Goal: Task Accomplishment & Management: Complete application form

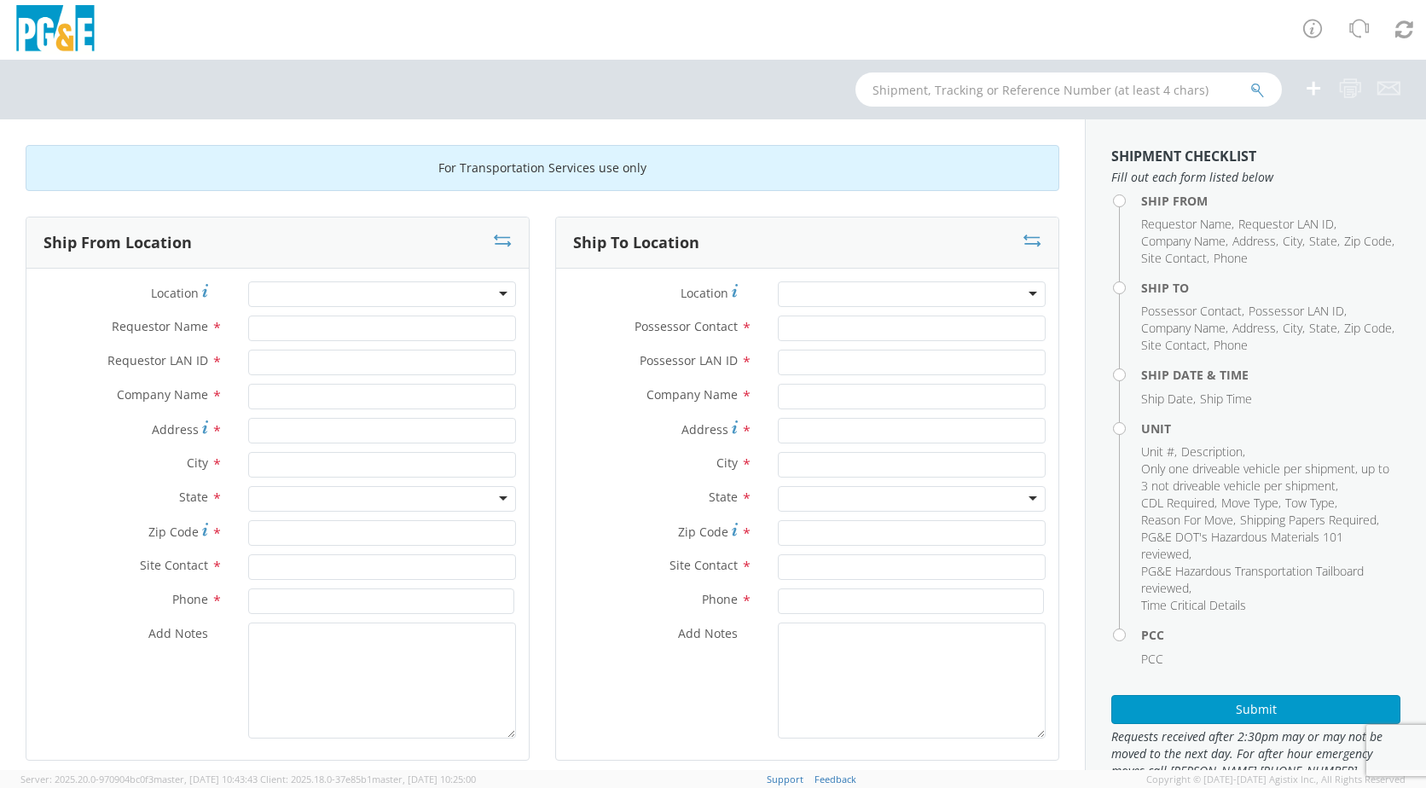
click at [495, 295] on div at bounding box center [382, 294] width 268 height 26
click at [275, 332] on input "Requestor Name *" at bounding box center [382, 329] width 268 height 26
type input "J"
type input "just"
click at [490, 298] on div at bounding box center [382, 294] width 268 height 26
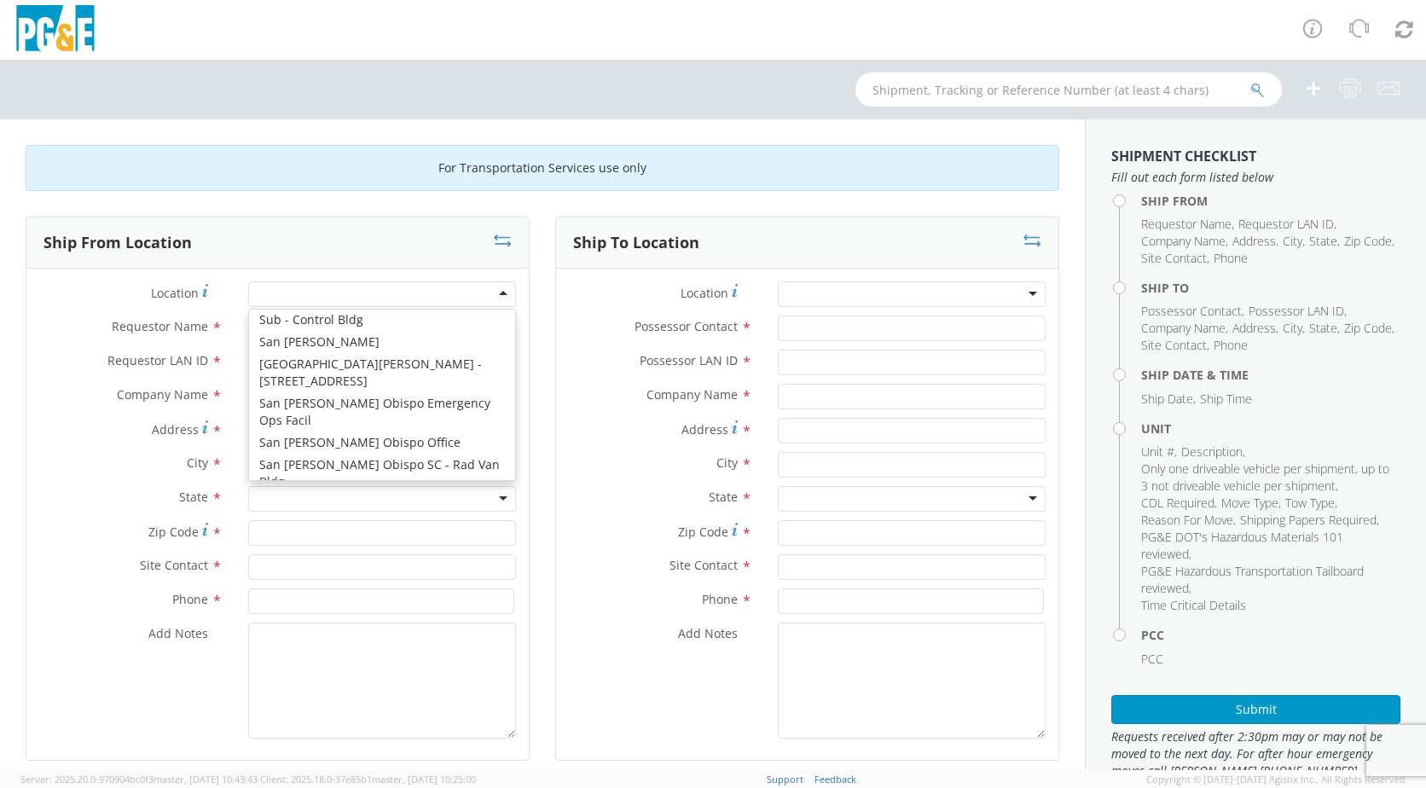
scroll to position [9201, 0]
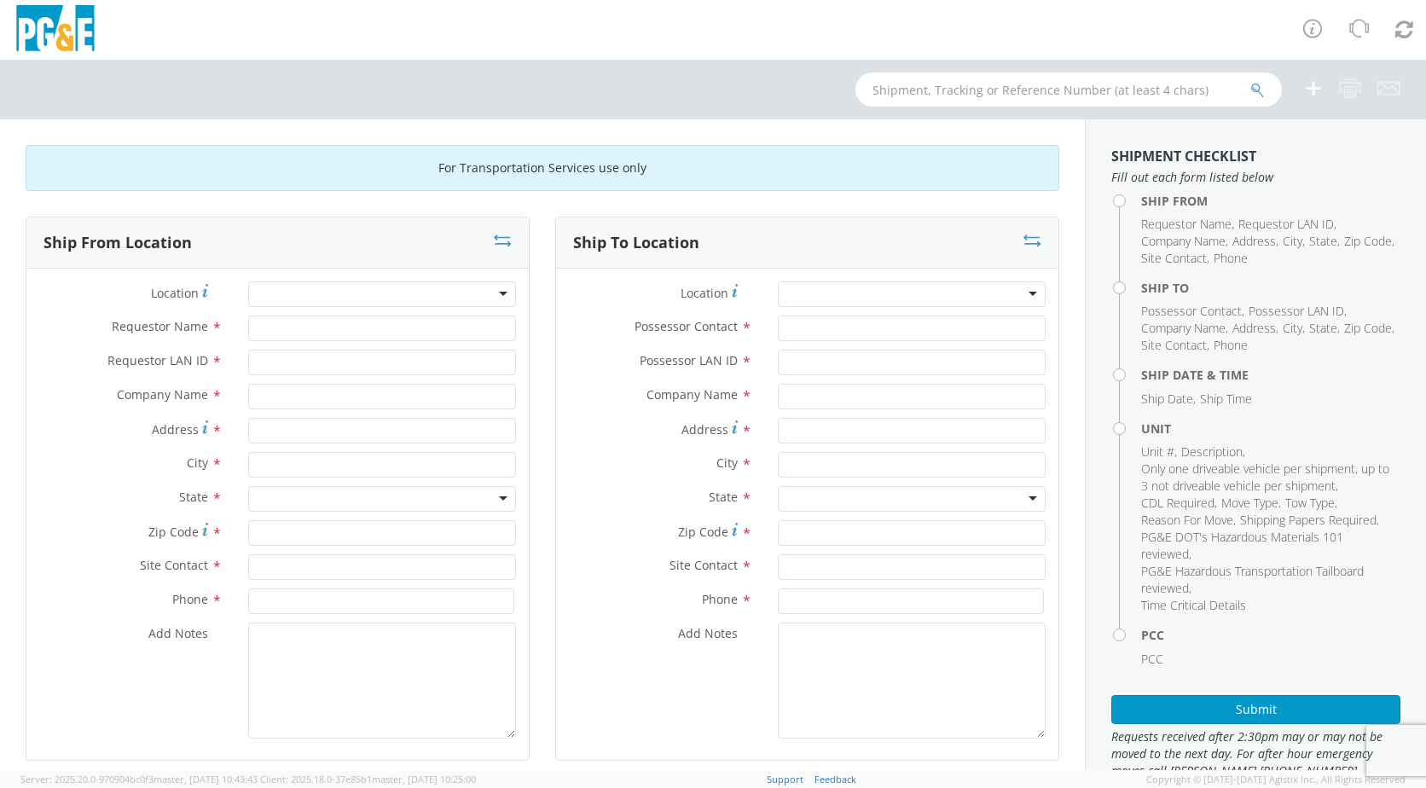
click at [495, 290] on div at bounding box center [382, 294] width 268 height 26
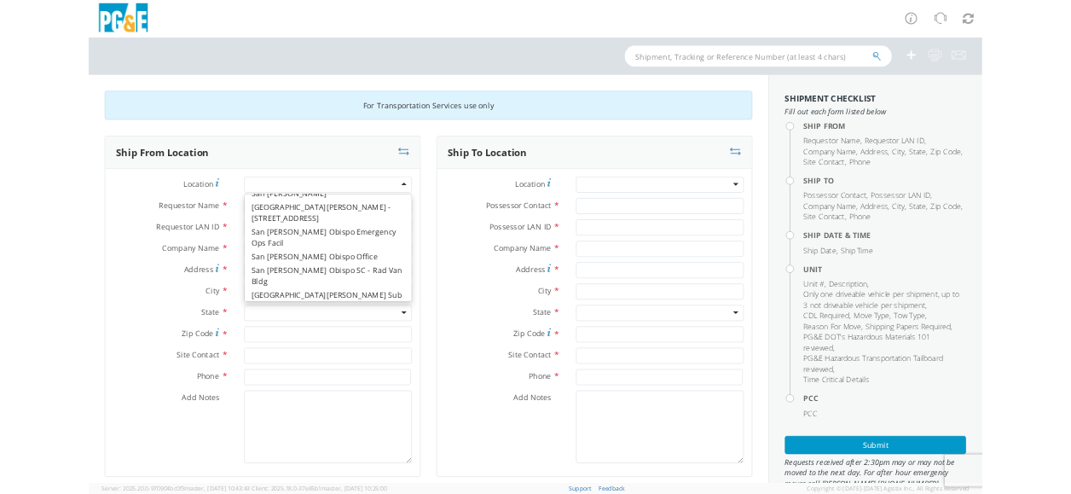
scroll to position [9240, 0]
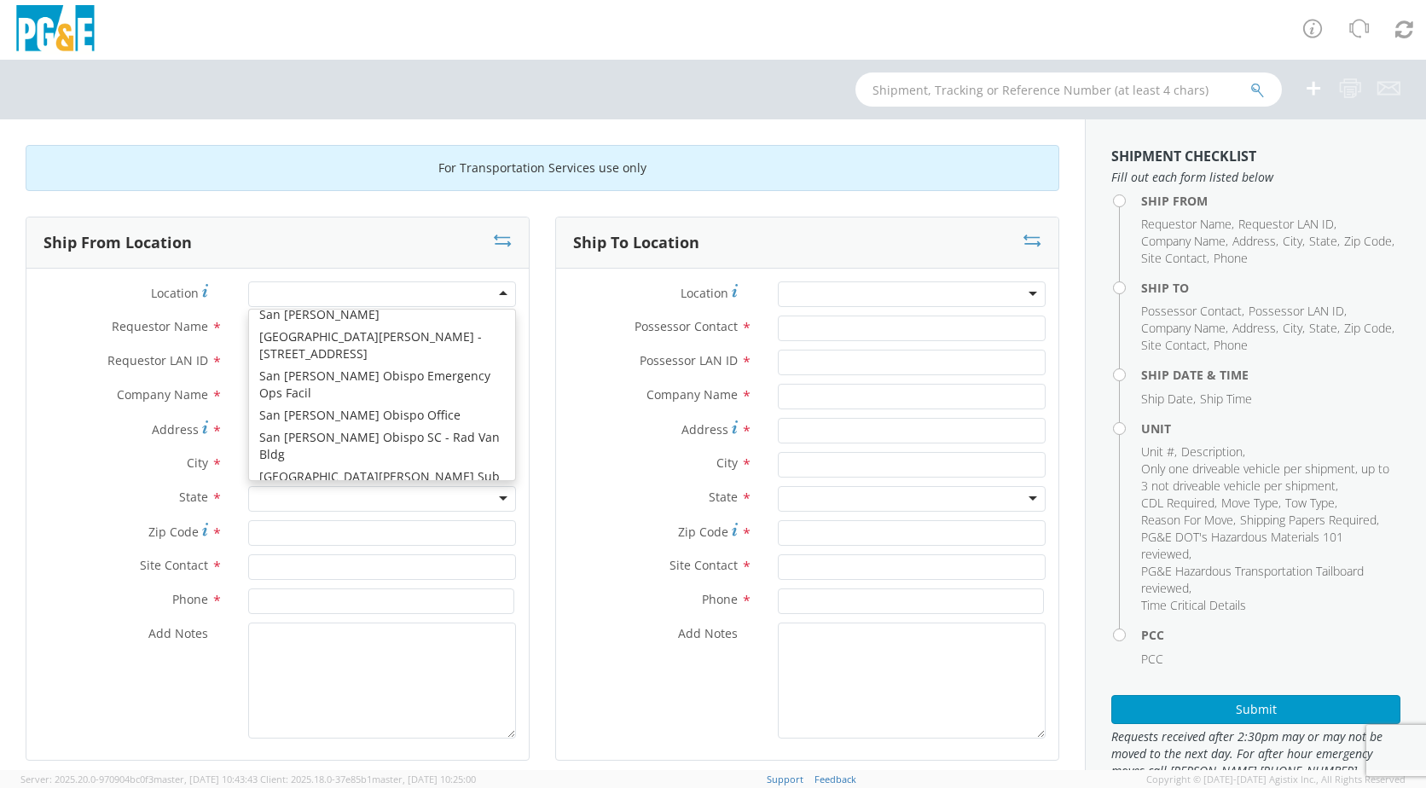
type input "PG&E"
type input "3401 CROW CANYON ROAD, BLDG 414"
type input "SAN RAMON"
type input "94583"
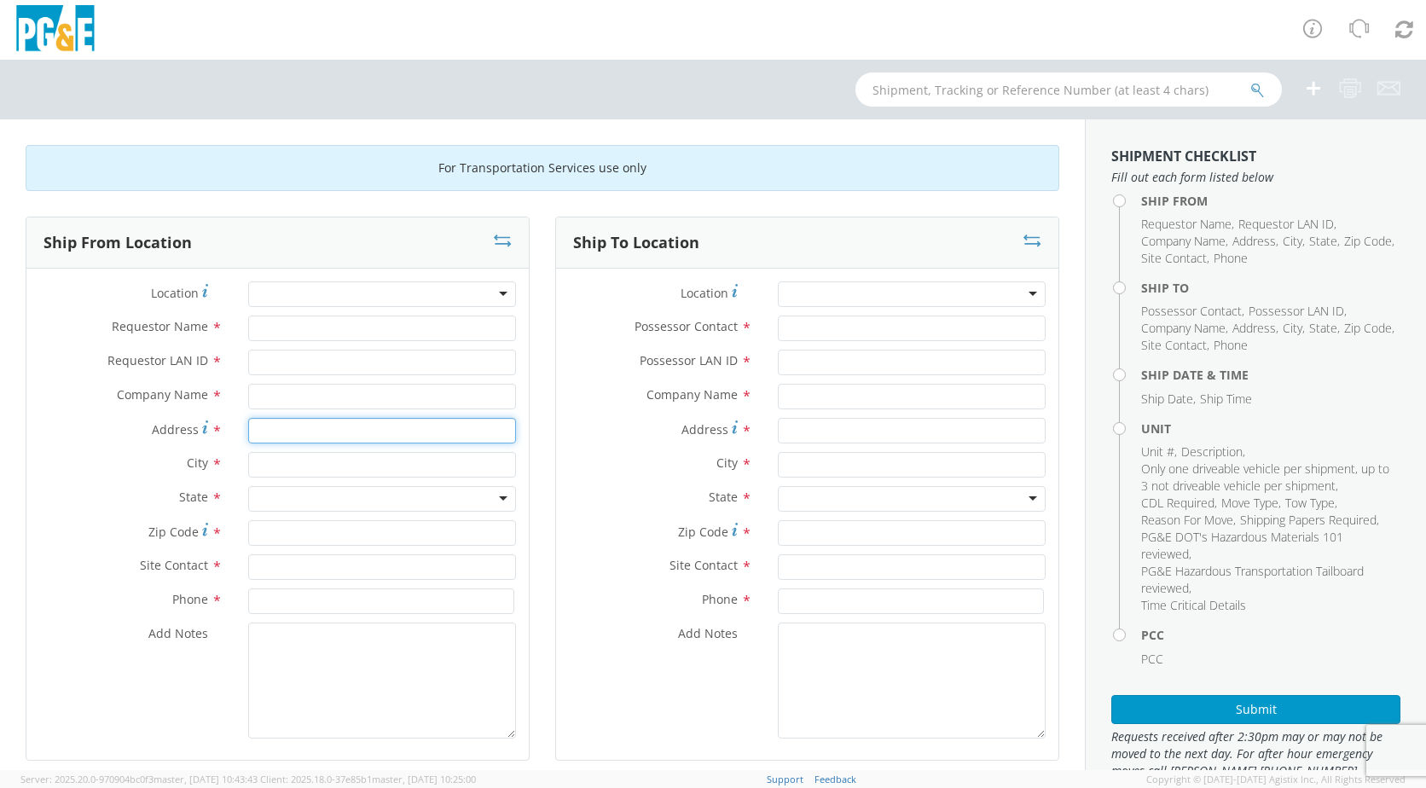
click at [314, 434] on input "Address *" at bounding box center [382, 431] width 268 height 26
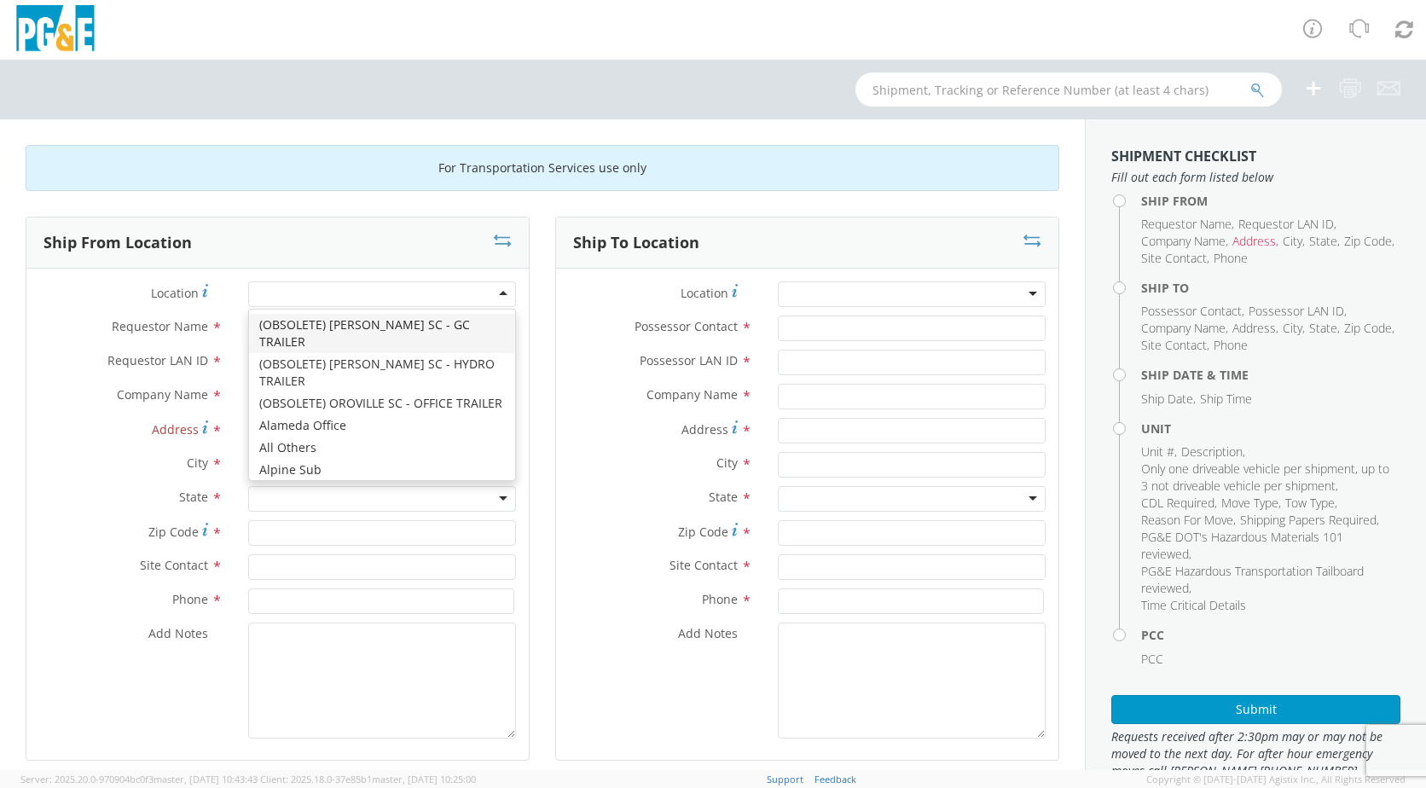
click at [498, 294] on div at bounding box center [382, 294] width 268 height 26
type input "PG&E"
type input "123 Main St"
type input "San Mateo"
type input "94403"
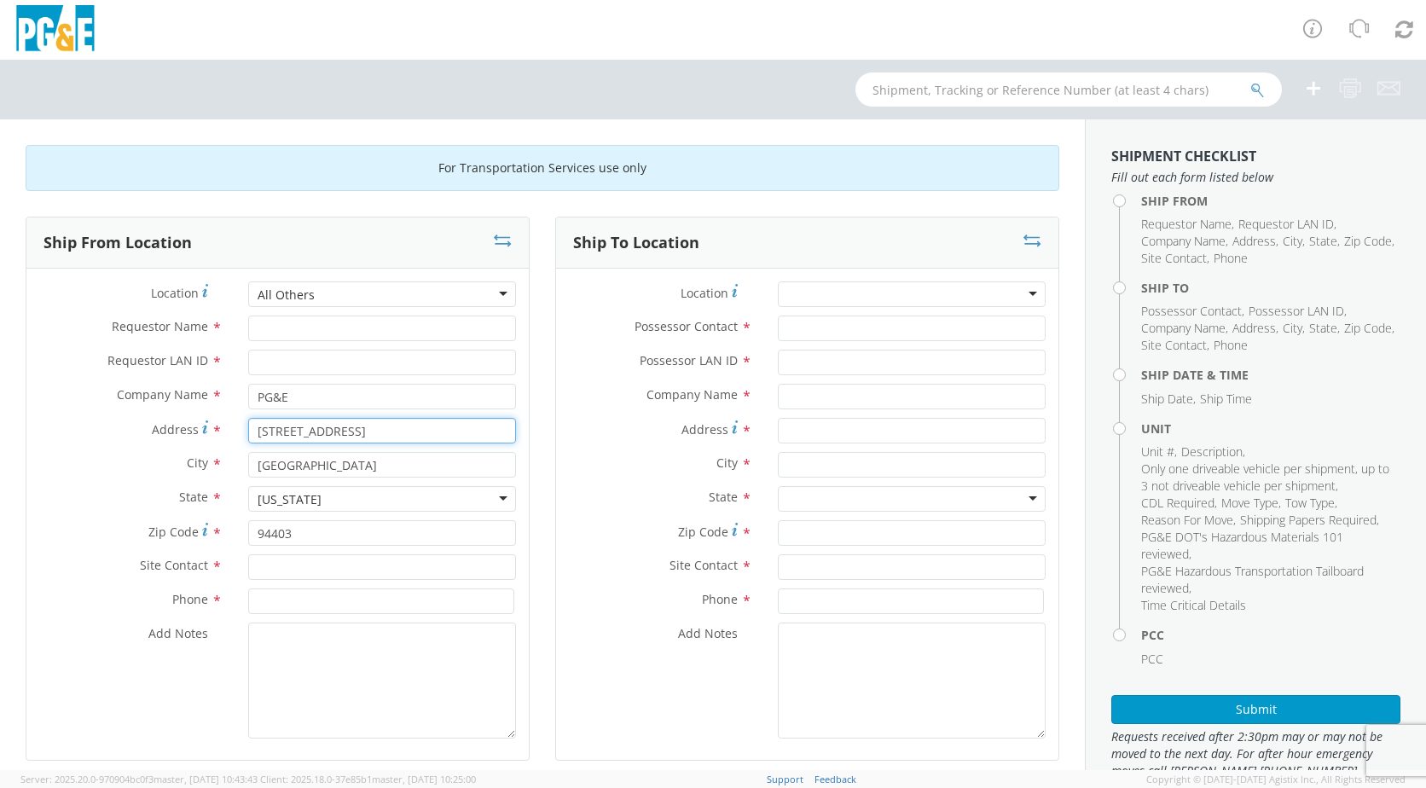
click at [336, 437] on input "123 Main St" at bounding box center [382, 431] width 268 height 26
type input "123 Main S"
type input "1"
type input "3400 CROW CANYON ROAD"
click at [353, 459] on input "San Mateo" at bounding box center [382, 465] width 268 height 26
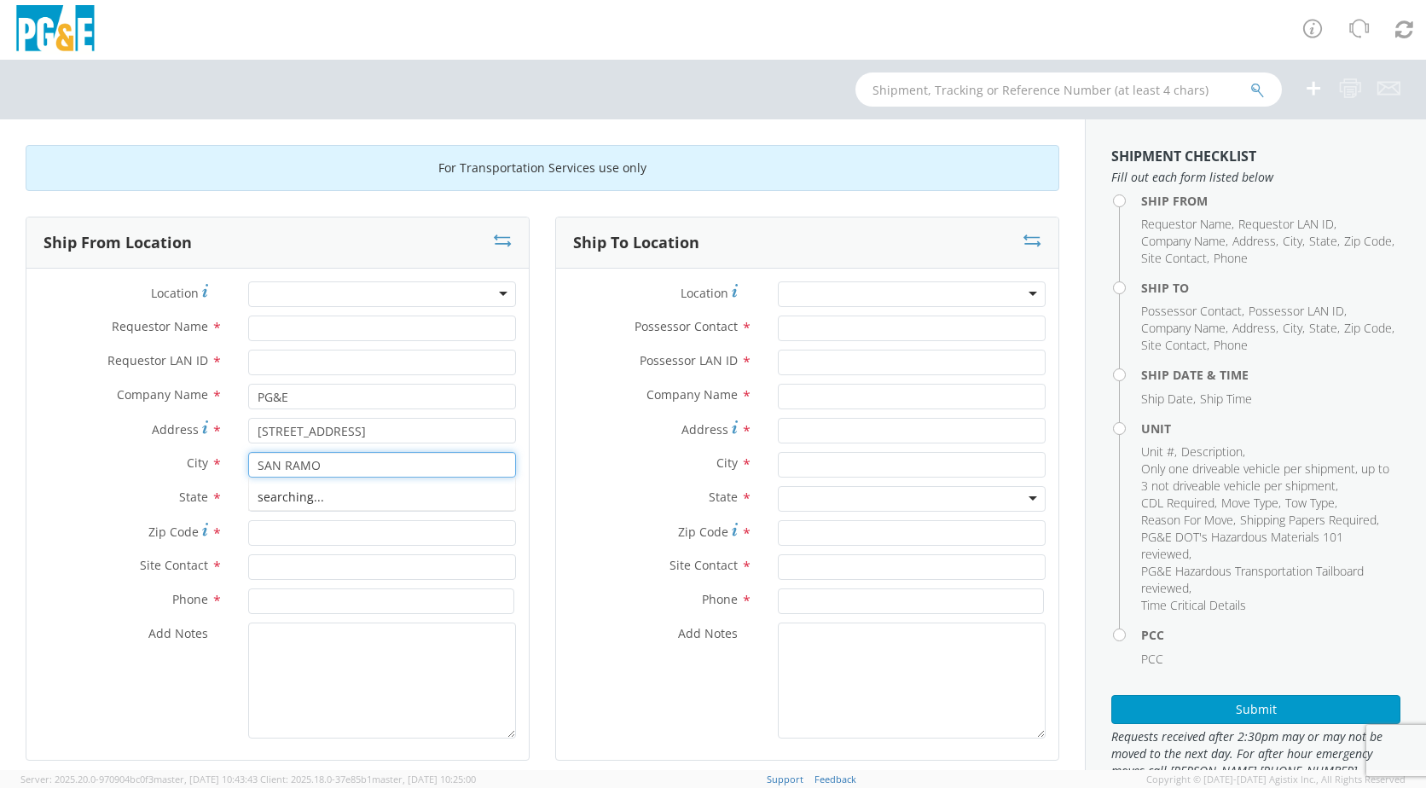
type input "SAN RAMON"
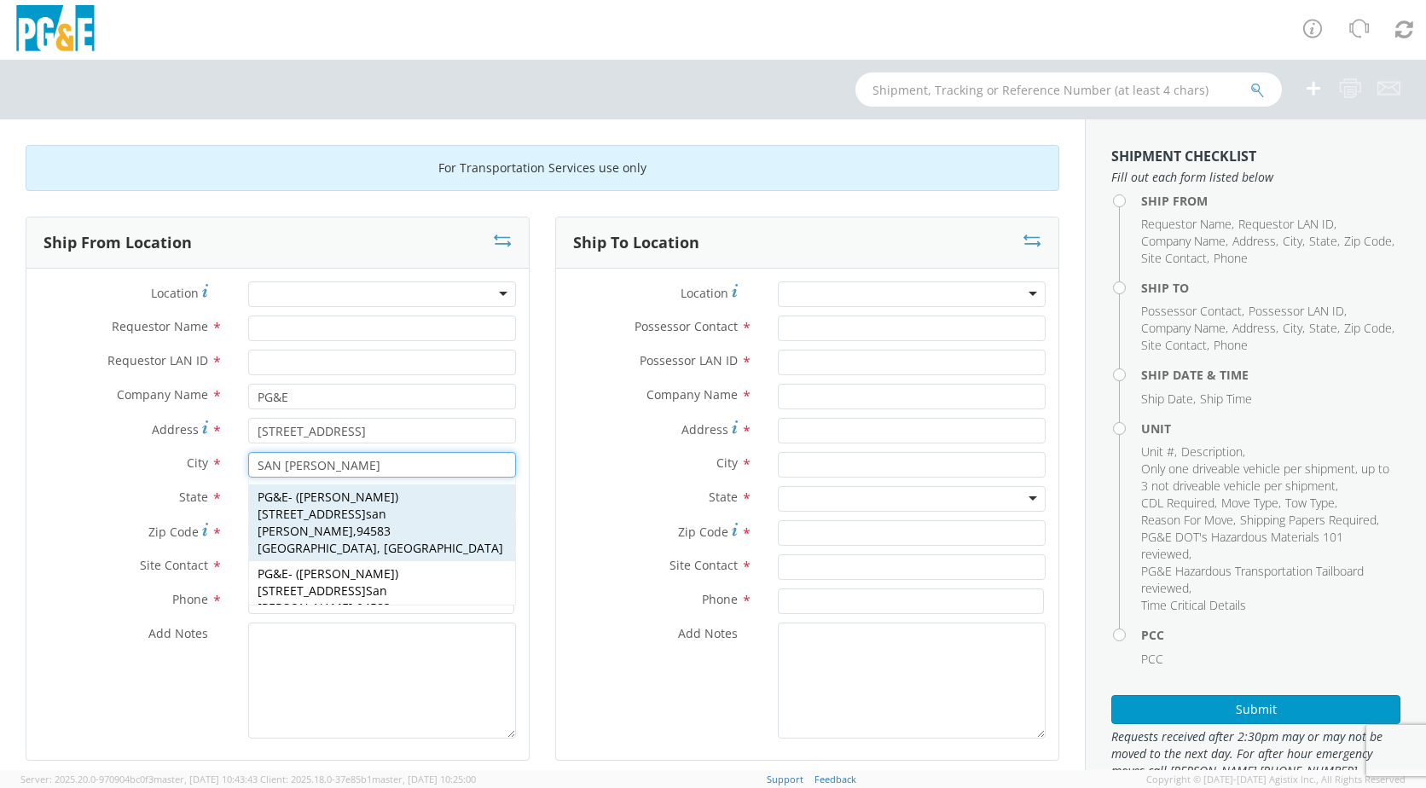
click at [420, 516] on div "PG&E - ( Christie Larlee ) 3400 crow canyon rd san ramon , 94583 CA, US" at bounding box center [382, 522] width 266 height 77
type input "3400 crow canyon rd"
type input "san ramon"
type input "94583"
type input "Christie Larlee"
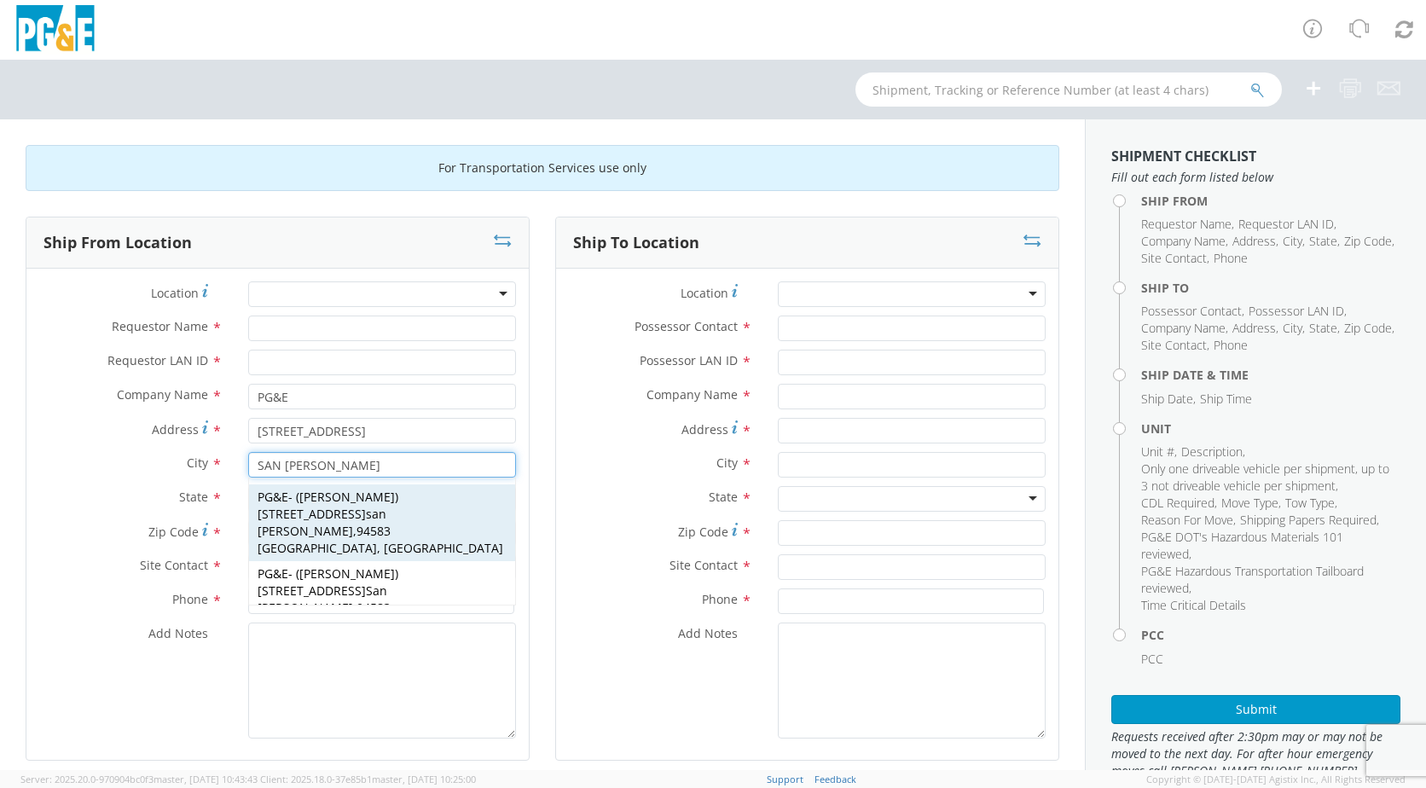
type input "0000000"
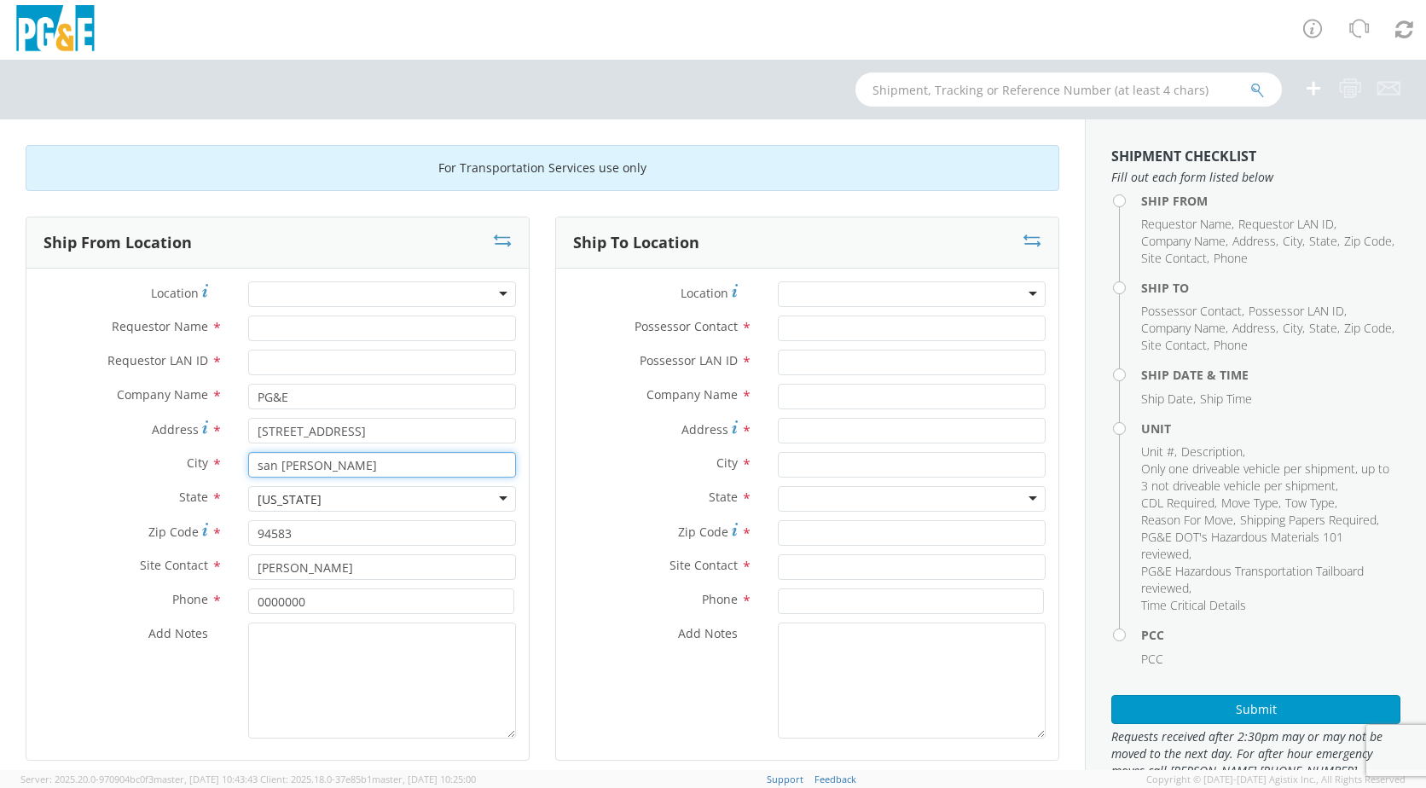
type input "san ramon"
click at [328, 332] on input "Requestor Name *" at bounding box center [382, 329] width 268 height 26
type input "J"
type input "jus"
click at [367, 564] on input "Christie Larlee" at bounding box center [382, 567] width 268 height 26
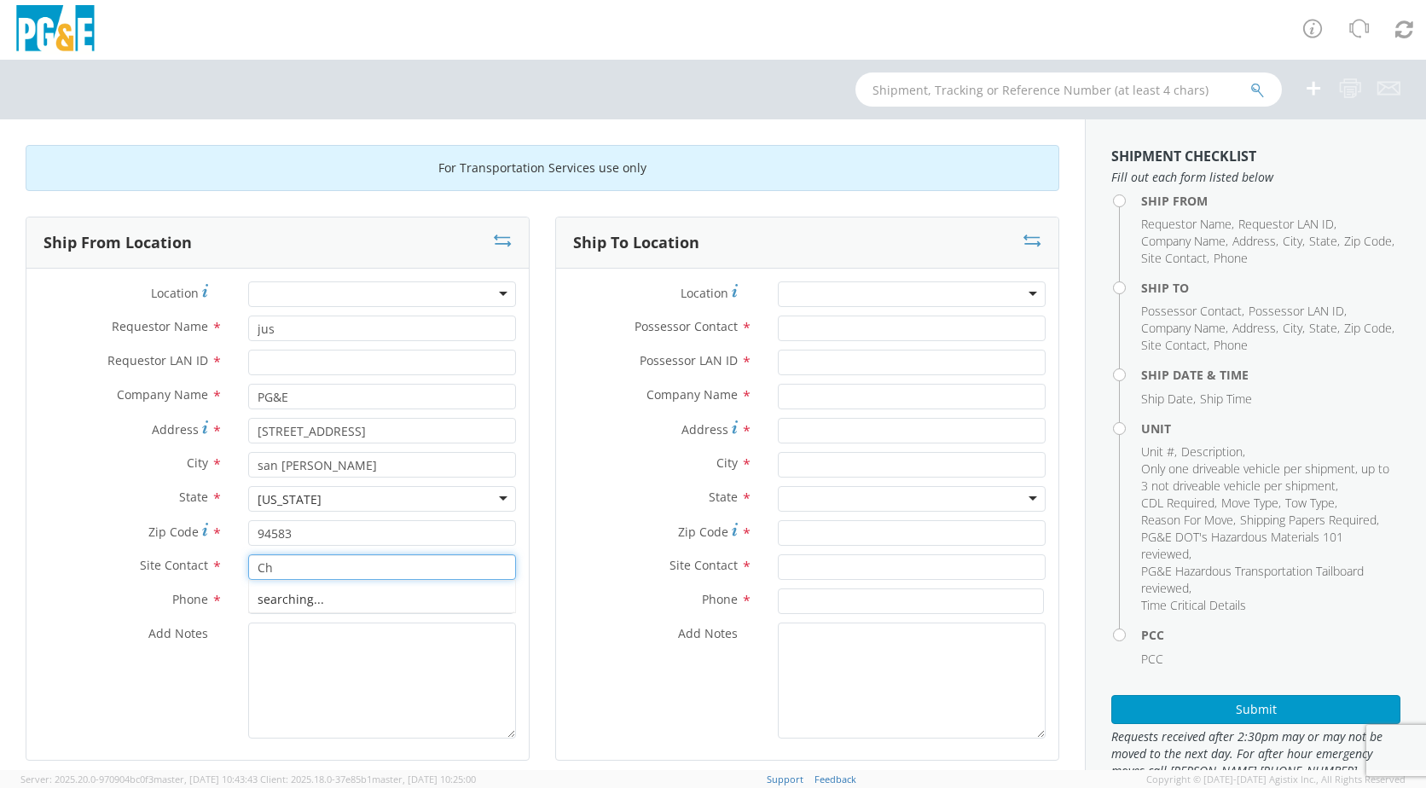
type input "C"
type input "n"
type input "NENETTE RAGO"
click at [350, 597] on input "0000000" at bounding box center [381, 601] width 266 height 26
type input "0"
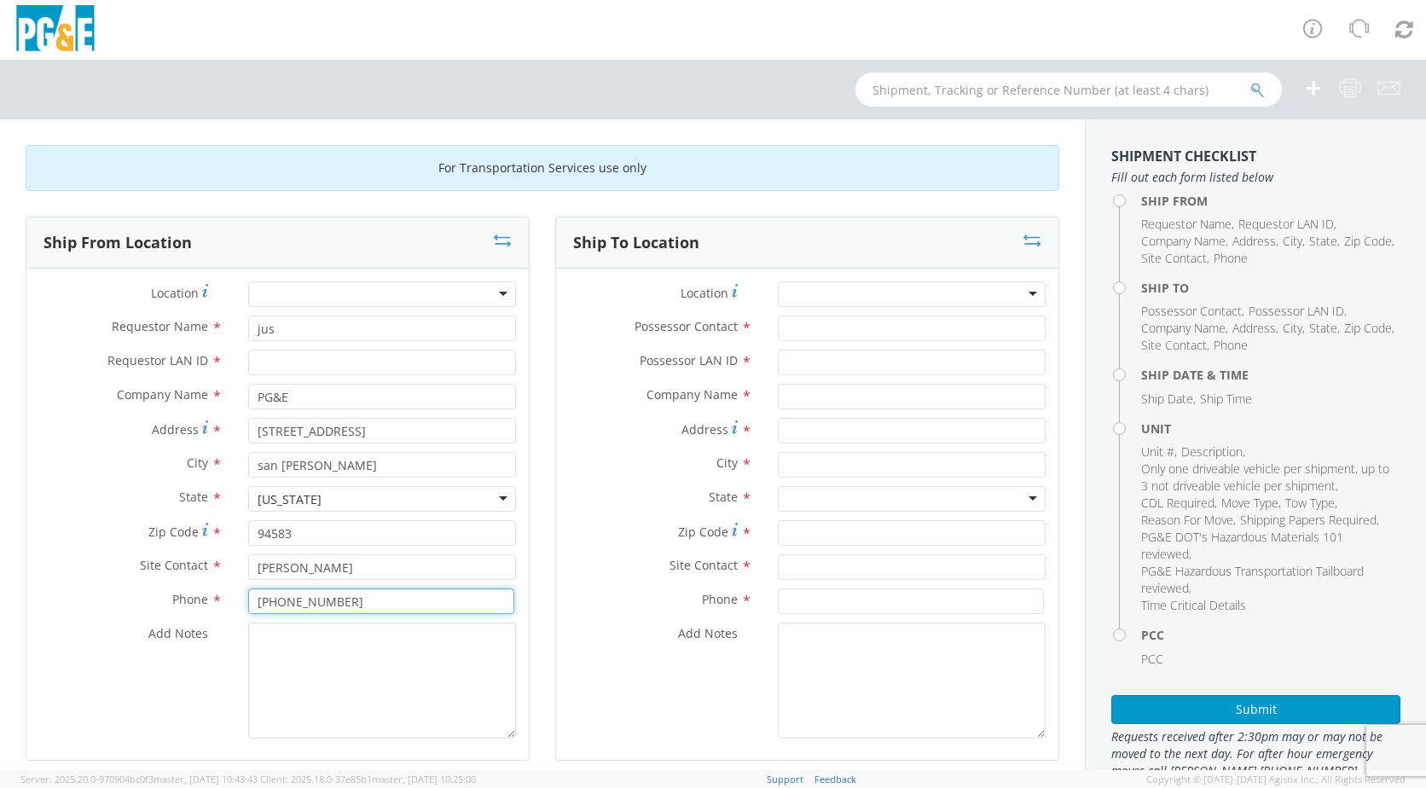
type input "925-270-7294"
click at [303, 333] on input "jus" at bounding box center [382, 329] width 268 height 26
type input "j"
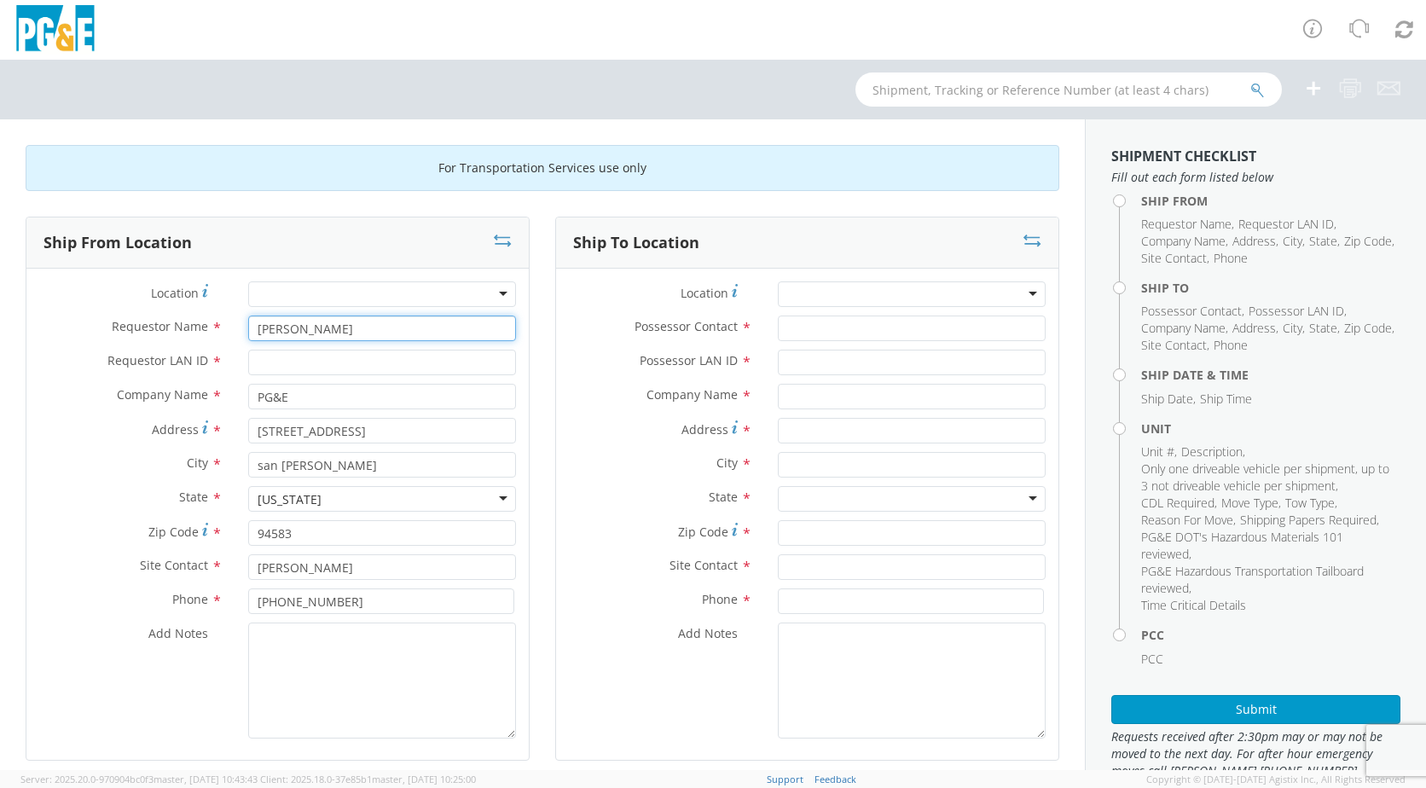
type input "JUSTIN COX"
click at [337, 373] on input "Requestor LAN ID *" at bounding box center [382, 363] width 268 height 26
type input "JH2M"
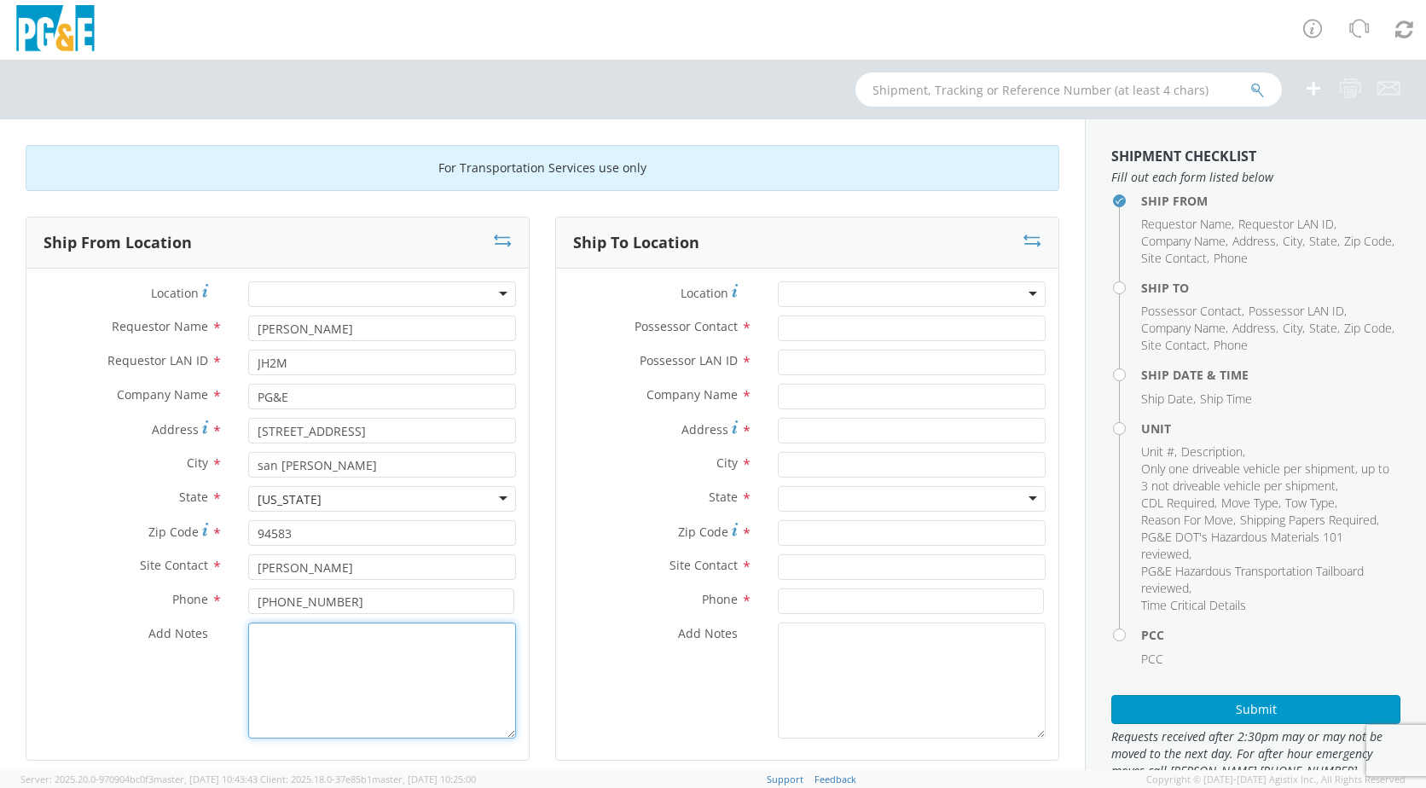
click at [272, 647] on textarea "Add Notes *" at bounding box center [382, 680] width 268 height 116
type textarea "P"
type textarea "TRANSPORT TO CONCORD GARAGE"
click at [1020, 292] on div at bounding box center [912, 294] width 268 height 26
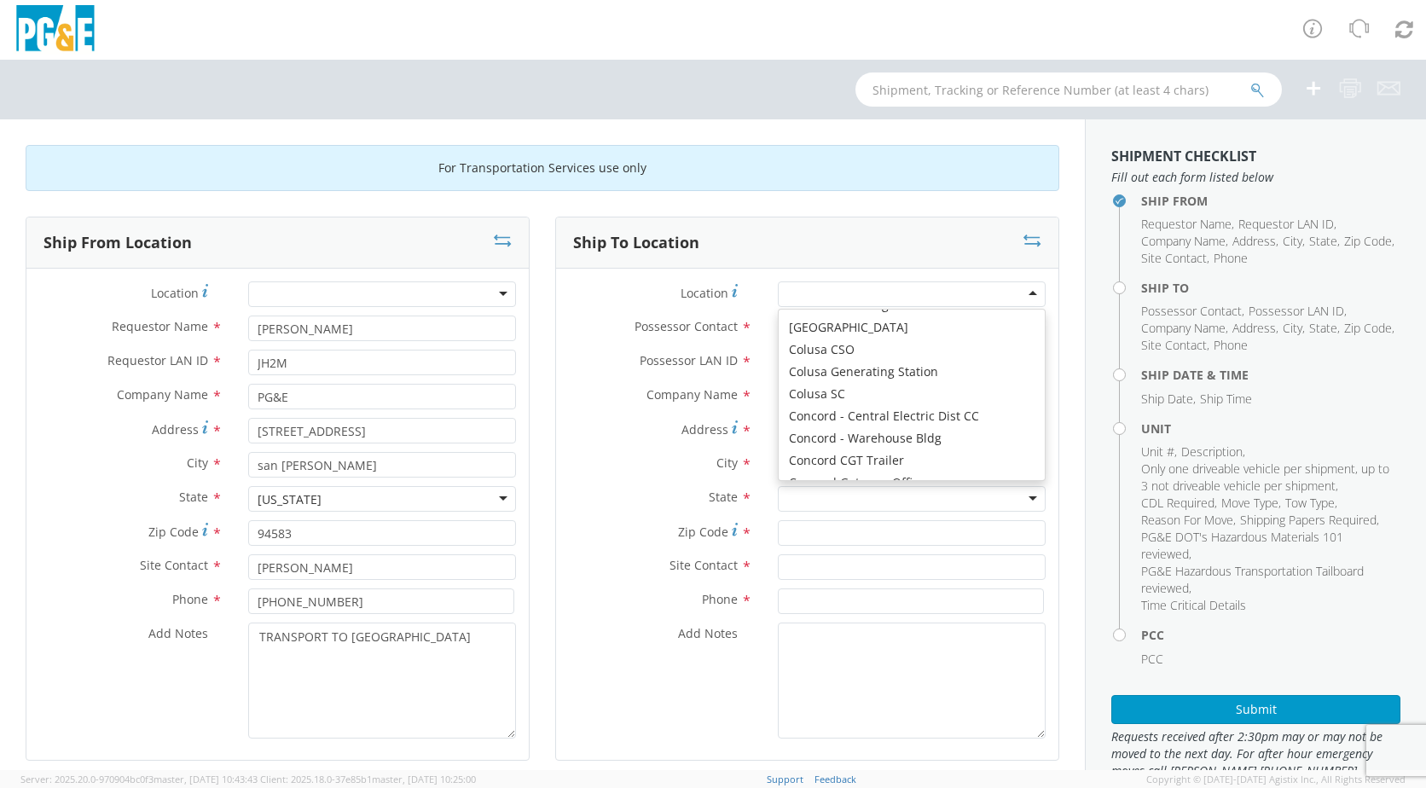
scroll to position [1652, 0]
type input "PG&E"
type input "1030 DETROIT AVENUE"
type input "CONCORD"
type input "94518"
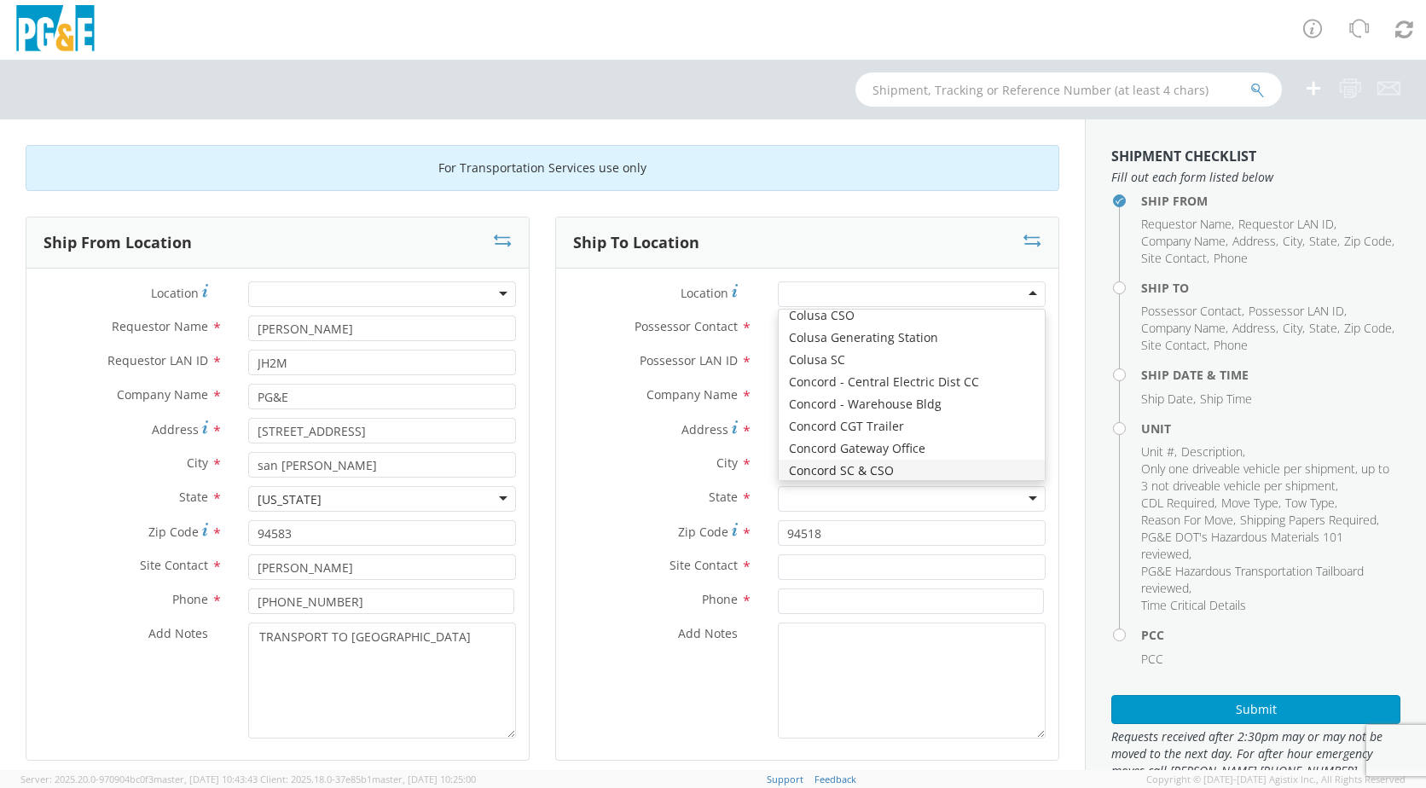
scroll to position [0, 0]
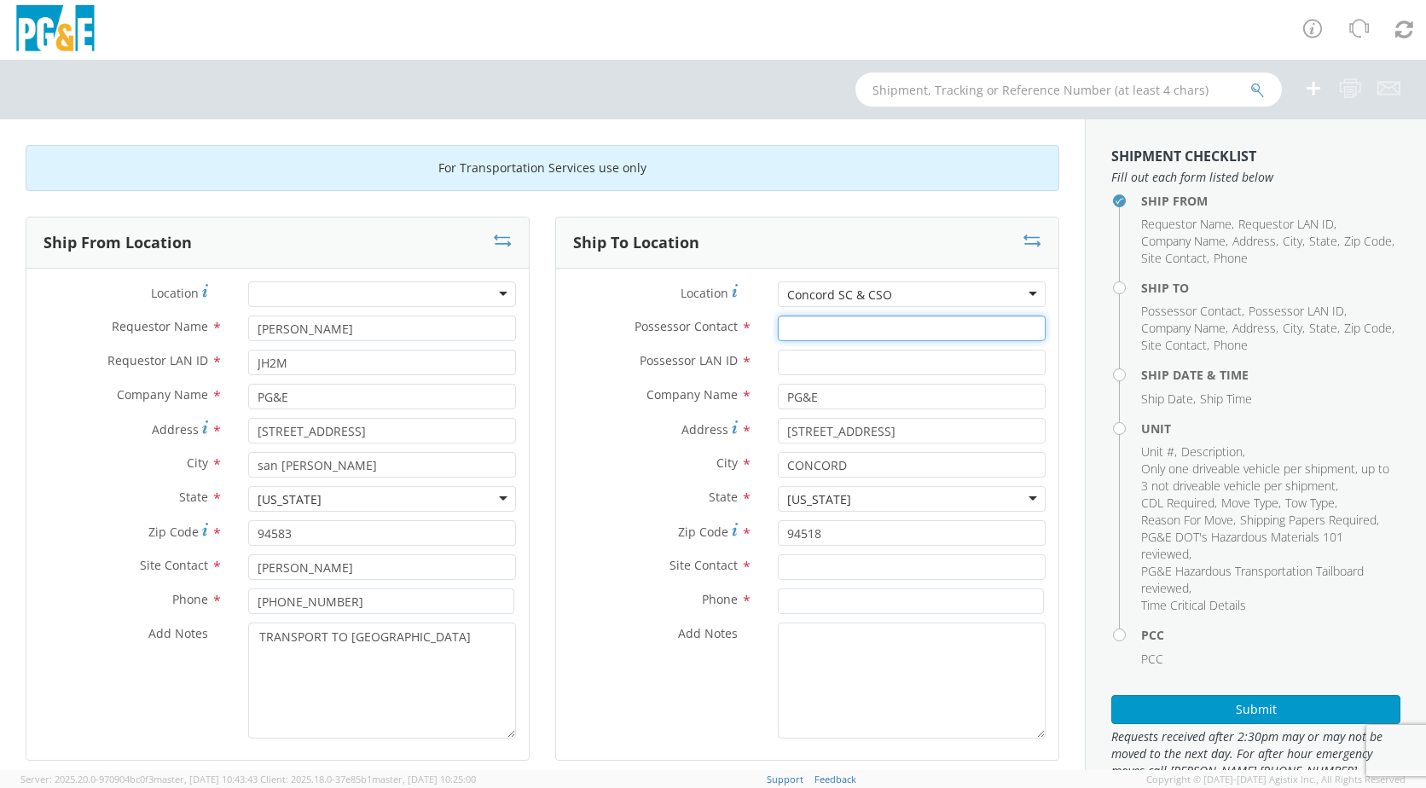
click at [860, 330] on input "Possessor Contact *" at bounding box center [912, 329] width 268 height 26
type input "JUSTIN COX"
click at [845, 350] on input "Possessor LAN ID *" at bounding box center [912, 363] width 268 height 26
type input "JH2M"
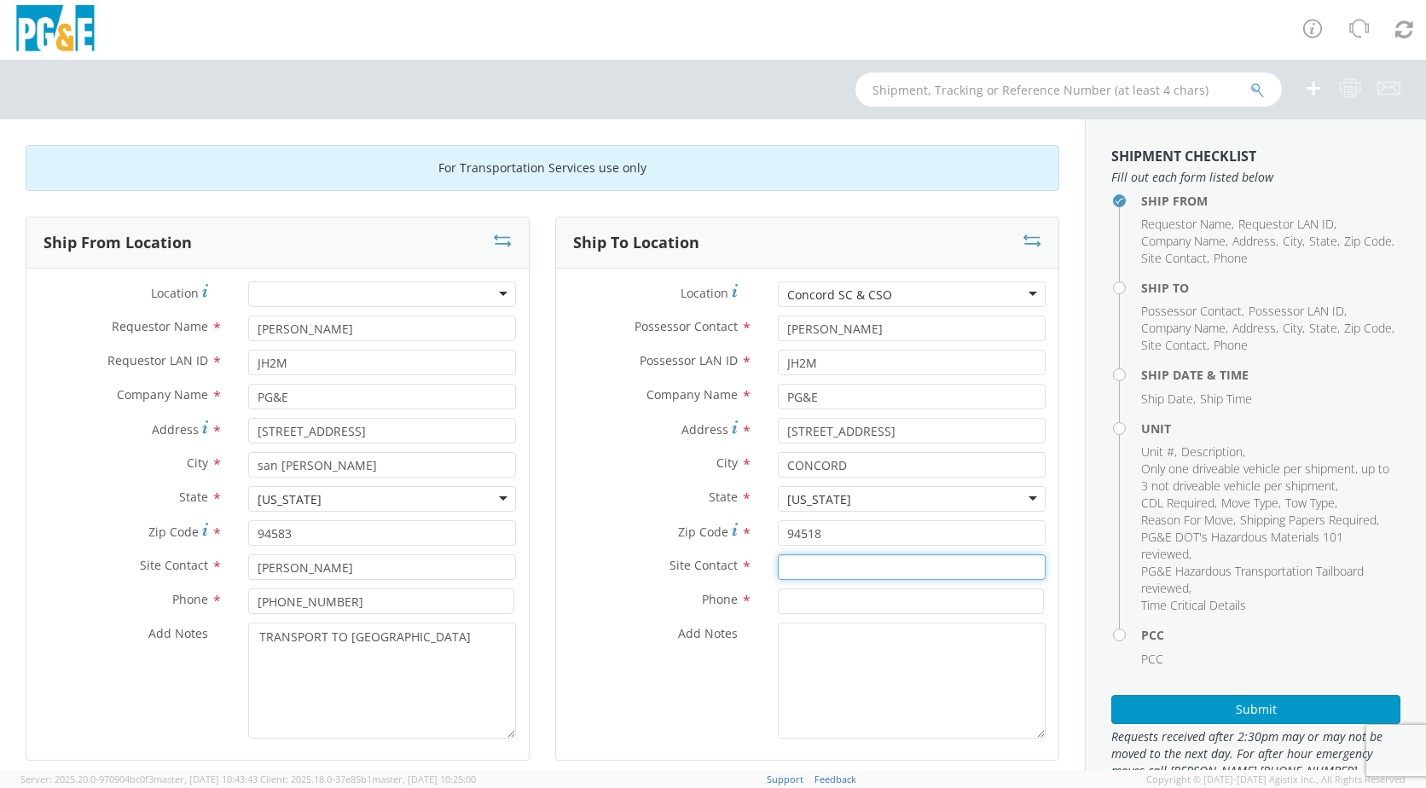
click at [881, 577] on input "text" at bounding box center [912, 567] width 268 height 26
type input "CREW LEAD"
click at [854, 599] on input at bounding box center [911, 601] width 266 height 26
type input "925-674-6440"
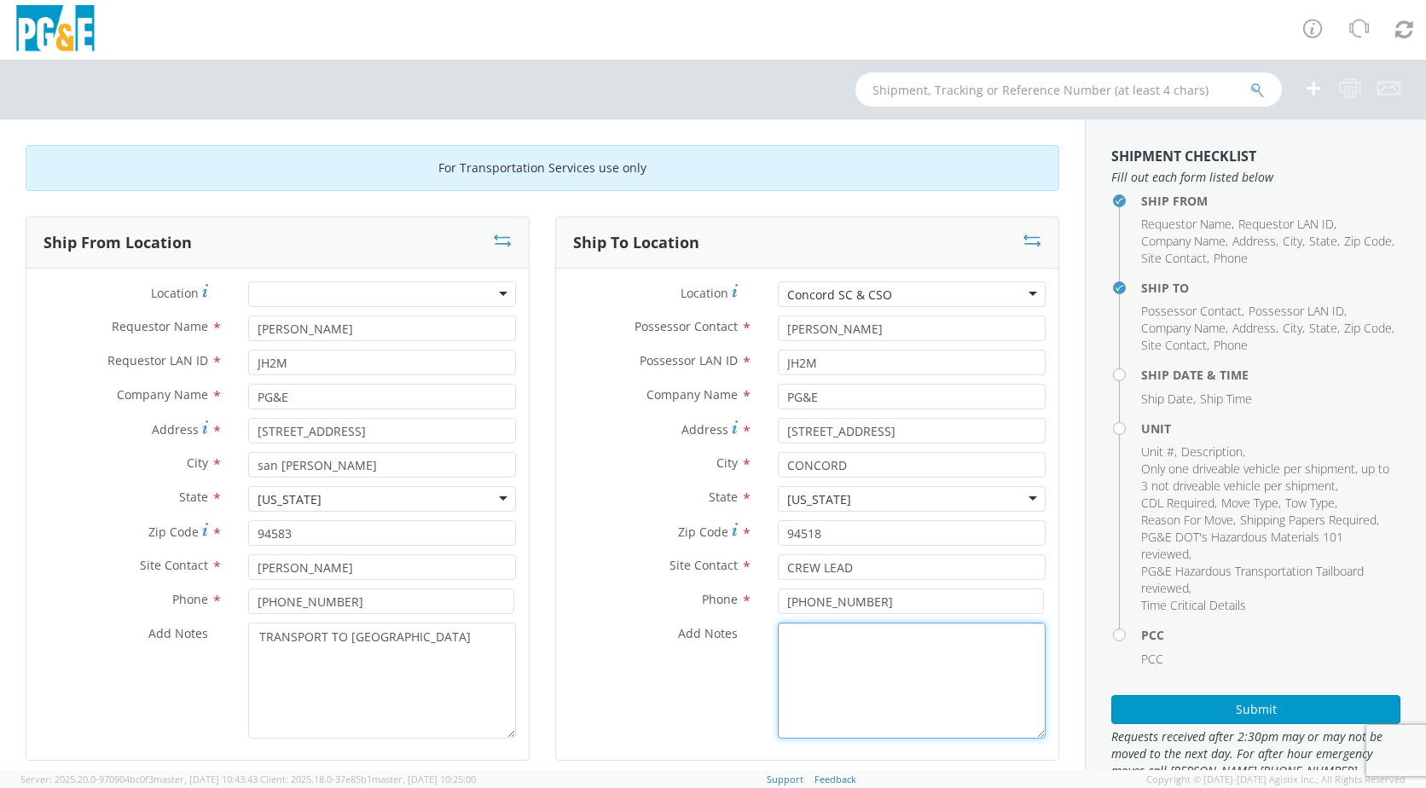
click at [836, 646] on textarea "Add Notes *" at bounding box center [912, 680] width 268 height 116
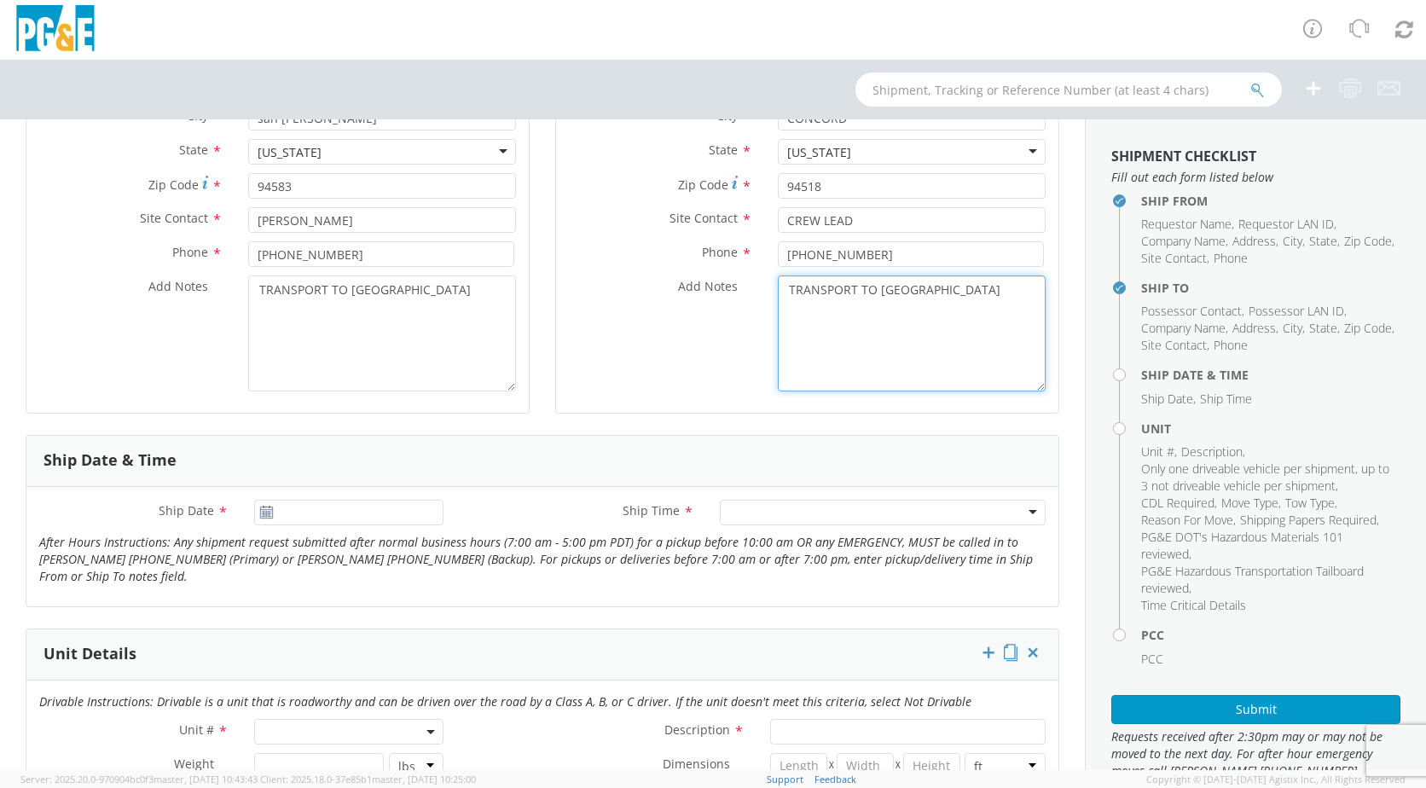
scroll to position [352, 0]
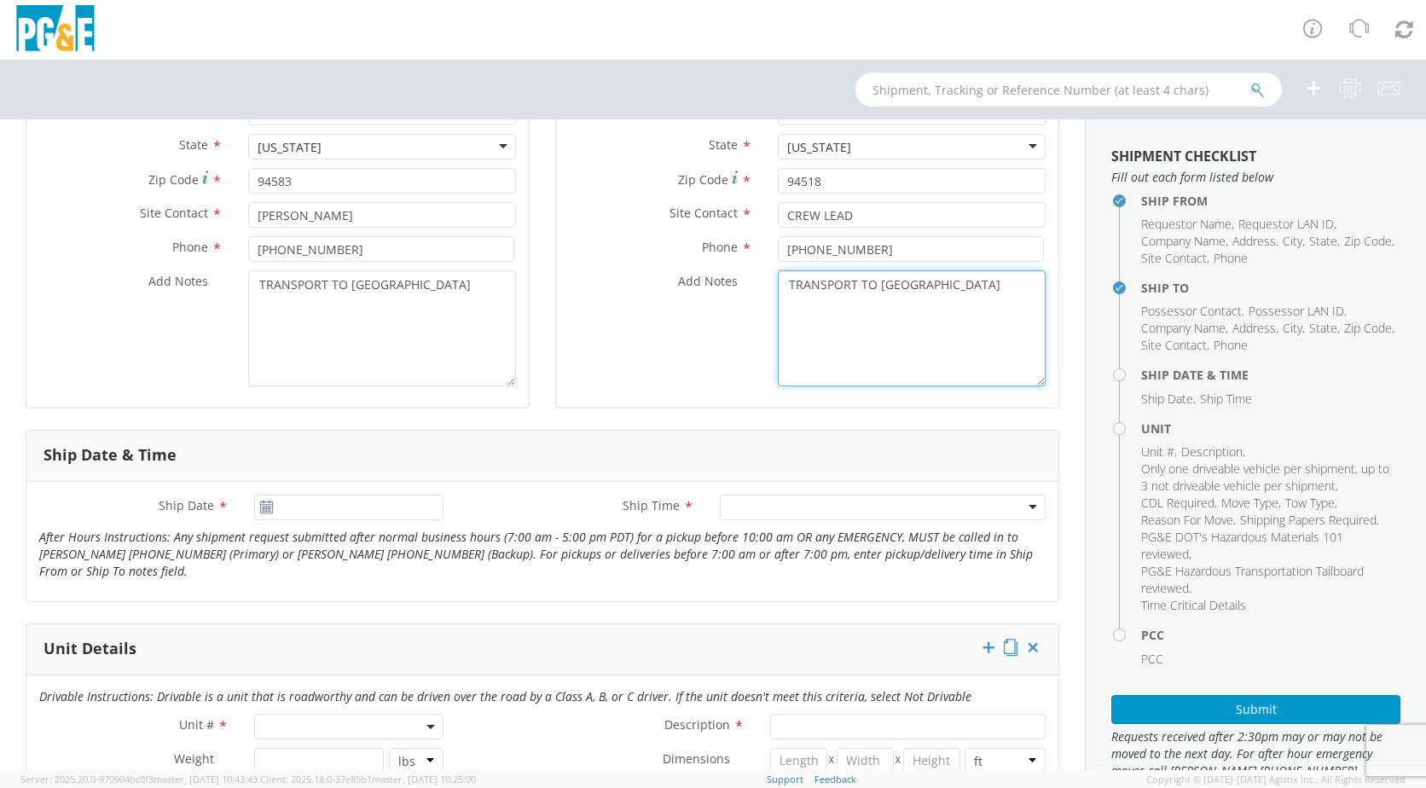
type textarea "TRANSPORT TO CONCORD GARAGE"
click at [261, 512] on use at bounding box center [266, 507] width 12 height 12
click at [270, 509] on use at bounding box center [266, 507] width 12 height 12
click at [263, 507] on icon at bounding box center [266, 508] width 14 height 14
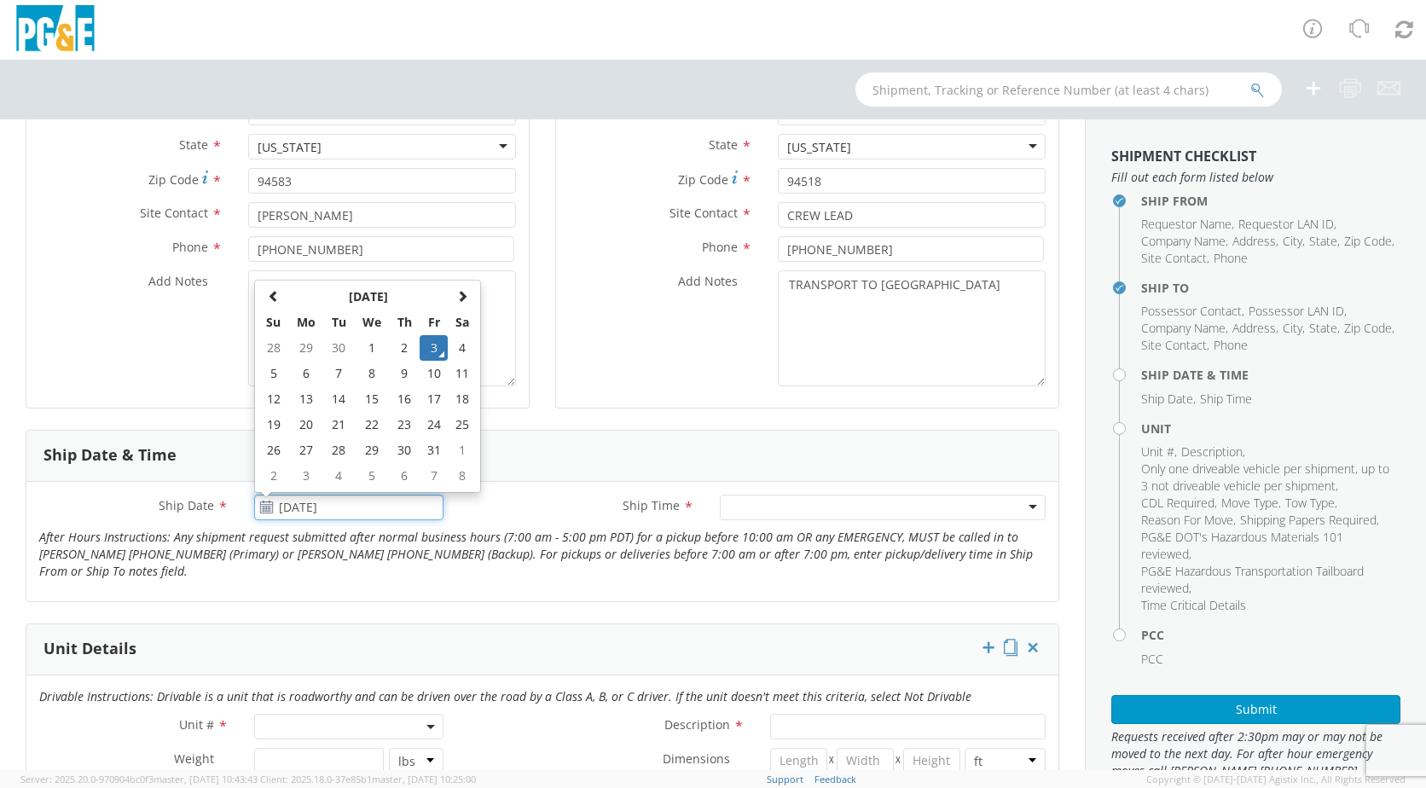
click at [308, 511] on input "10/03/2025" at bounding box center [348, 508] width 189 height 26
click at [300, 376] on td "6" at bounding box center [306, 374] width 36 height 26
type input "10/06/2025"
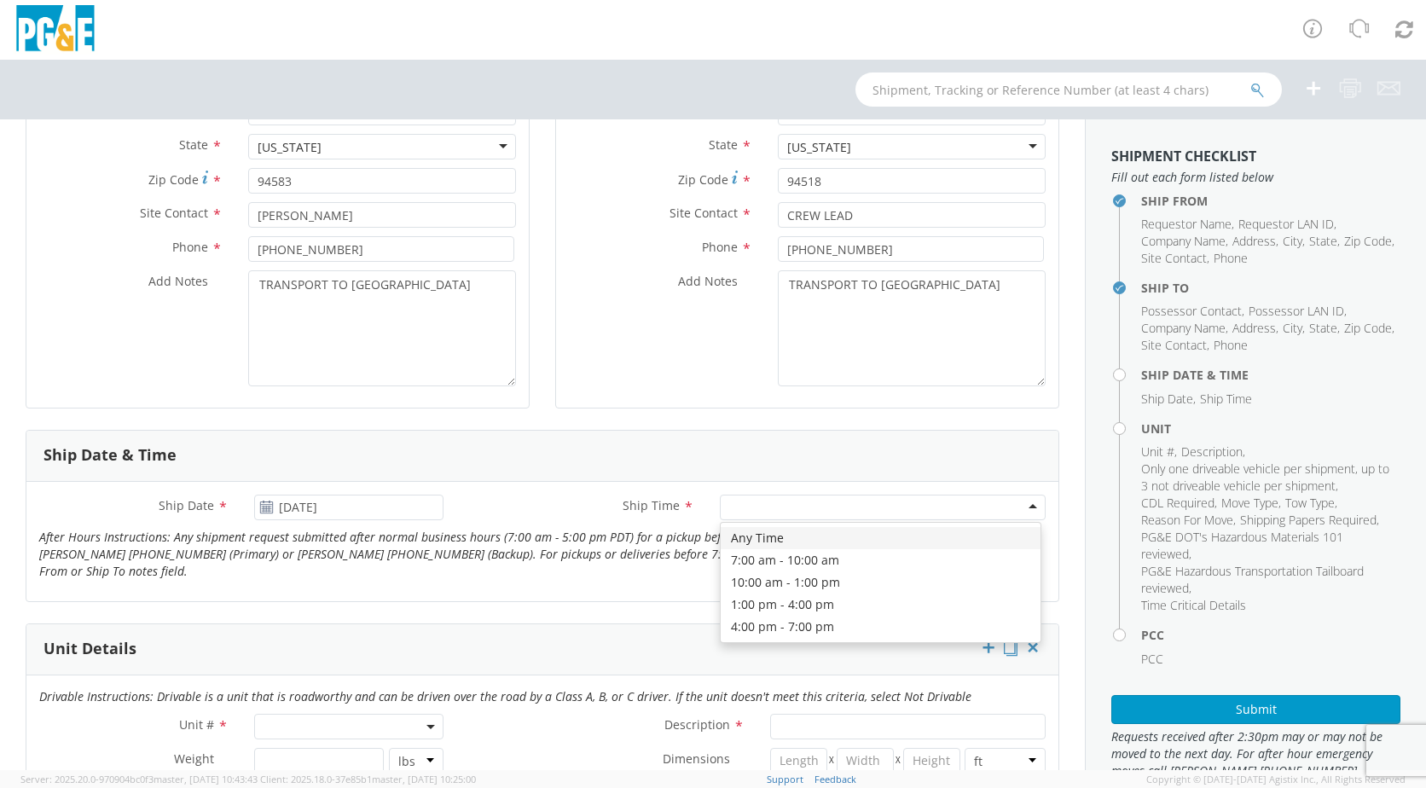
click at [1017, 508] on div at bounding box center [883, 508] width 326 height 26
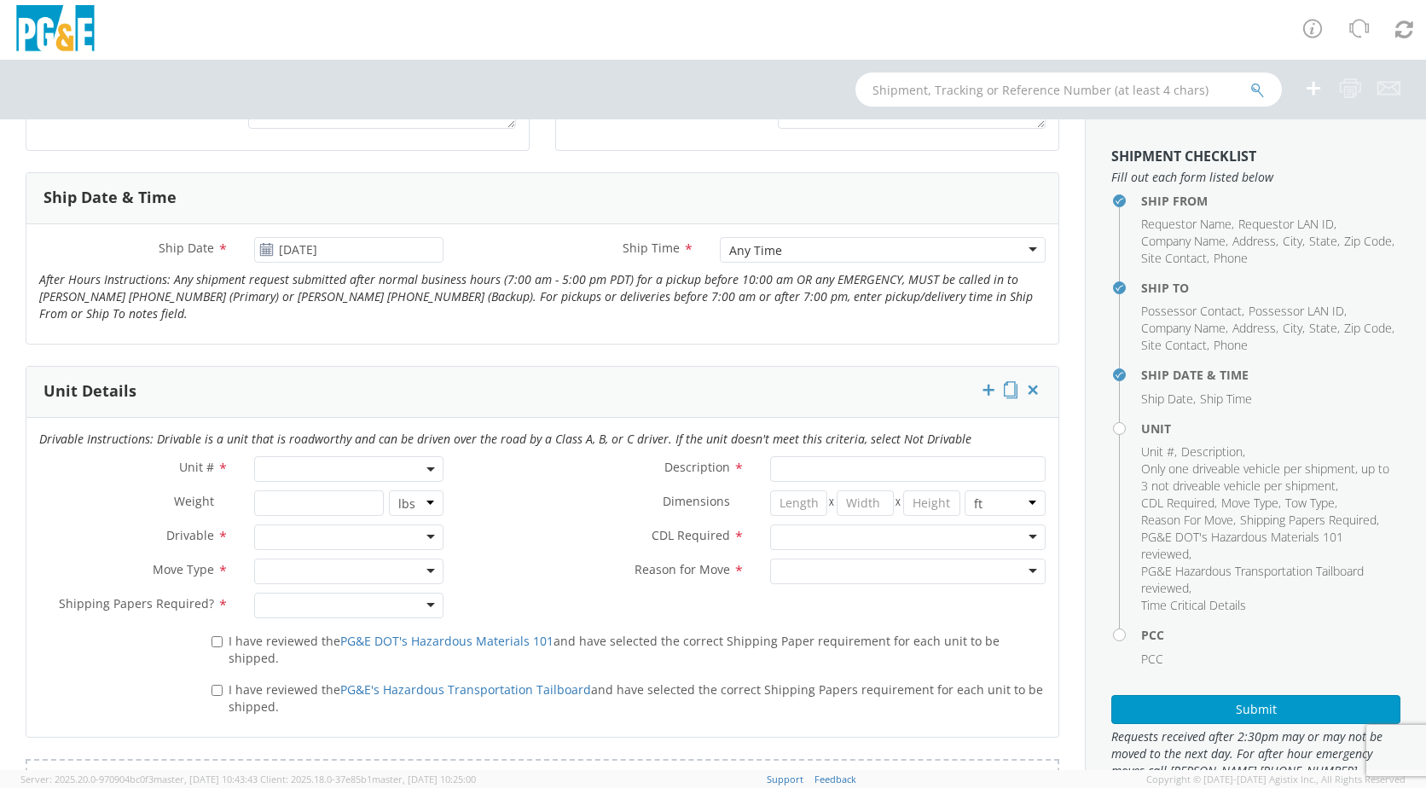
scroll to position [599, 0]
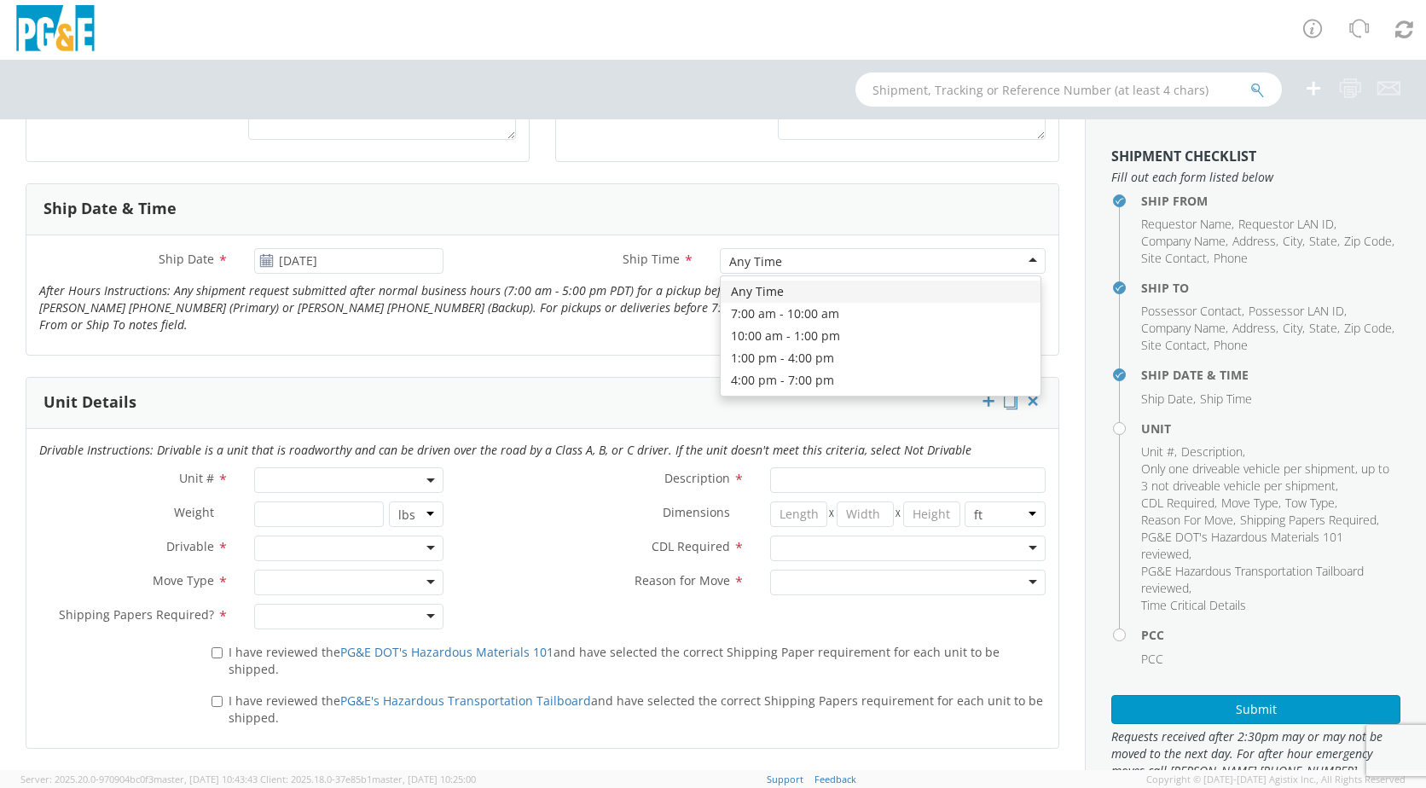
click at [1026, 262] on div "Any Time" at bounding box center [883, 261] width 326 height 26
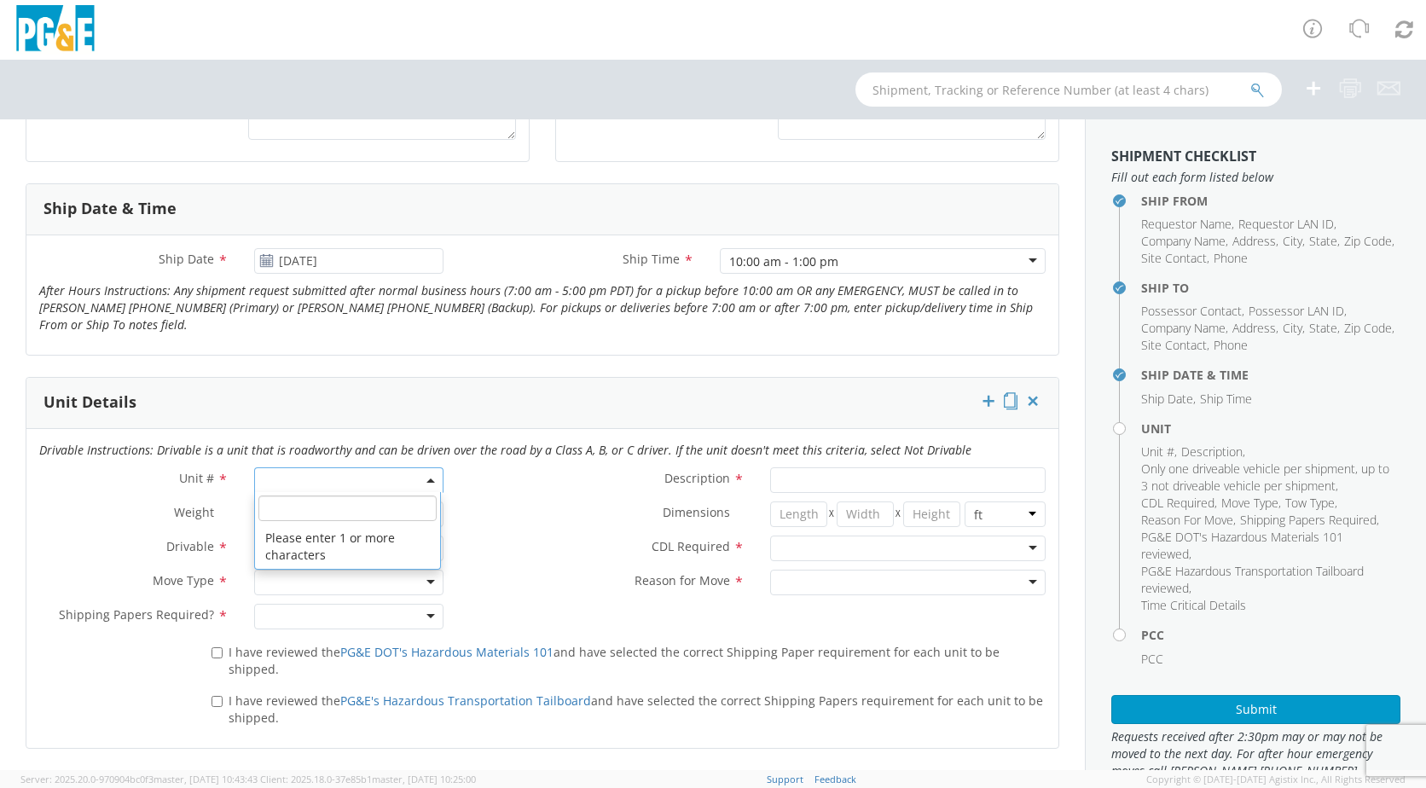
click at [414, 484] on span at bounding box center [348, 480] width 189 height 26
click at [366, 514] on input "search" at bounding box center [347, 508] width 178 height 26
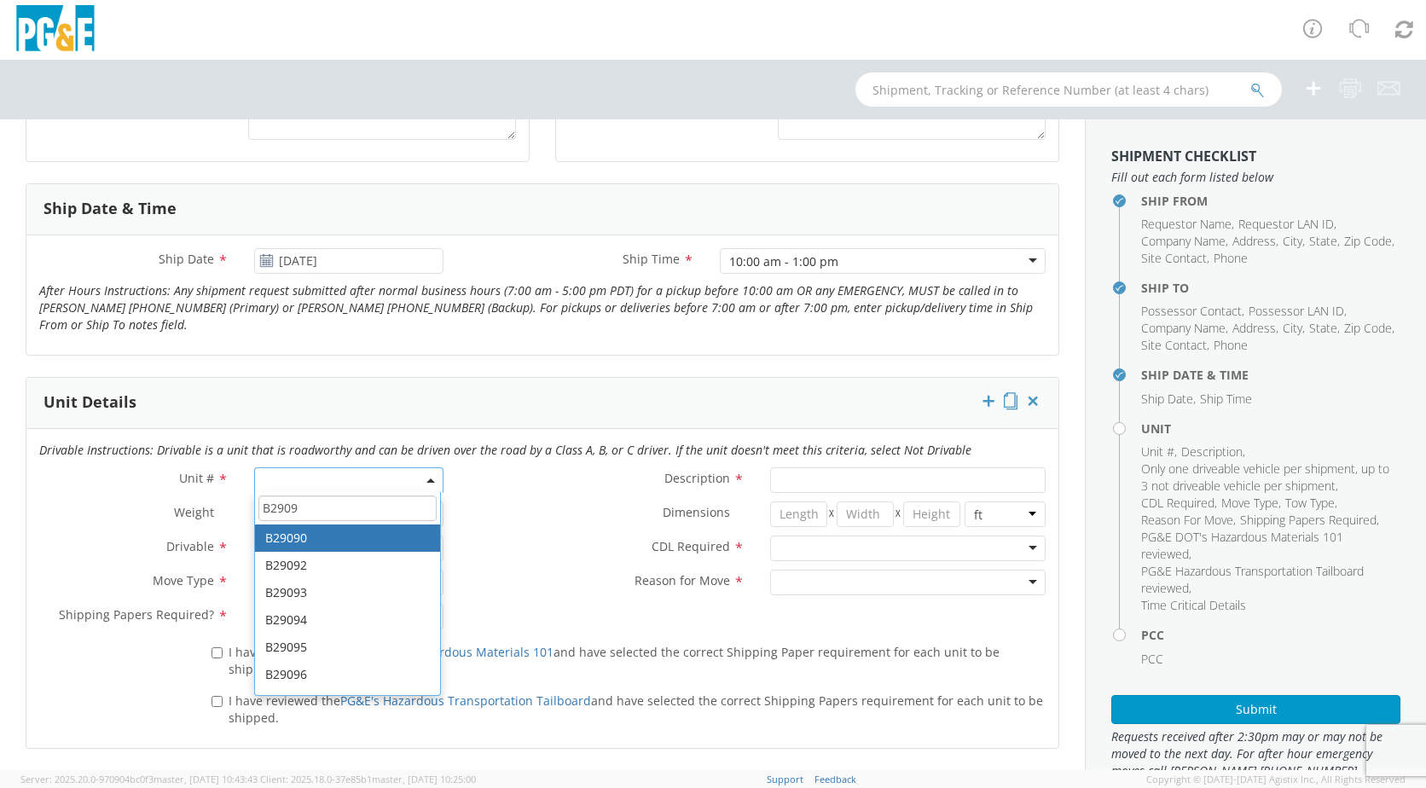
type input "B2909"
type input "PICKUP; 1T 4X4"
type input "11000"
select select "B29090"
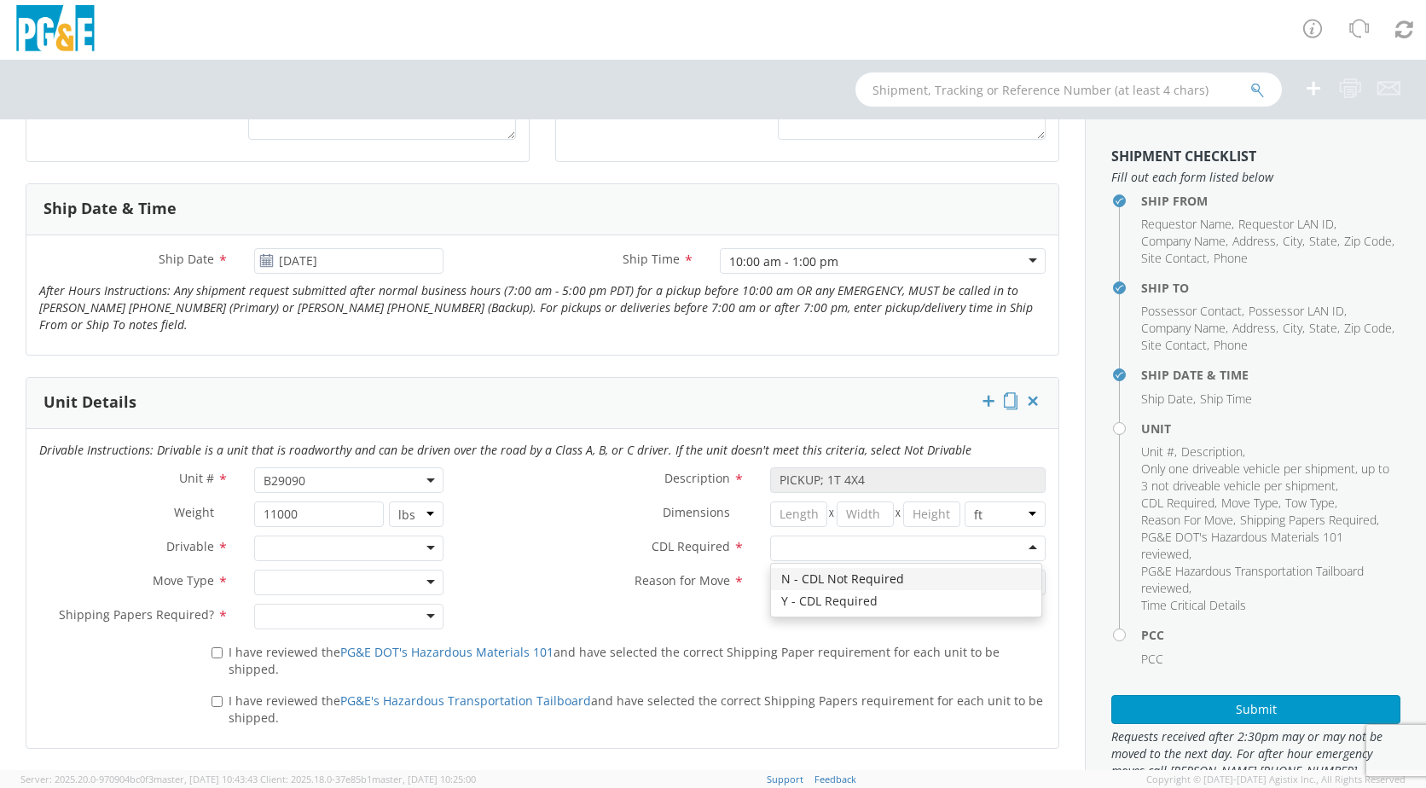
click at [1013, 547] on div at bounding box center [907, 549] width 275 height 26
click at [1014, 548] on div "Y - CDL Required" at bounding box center [907, 549] width 275 height 26
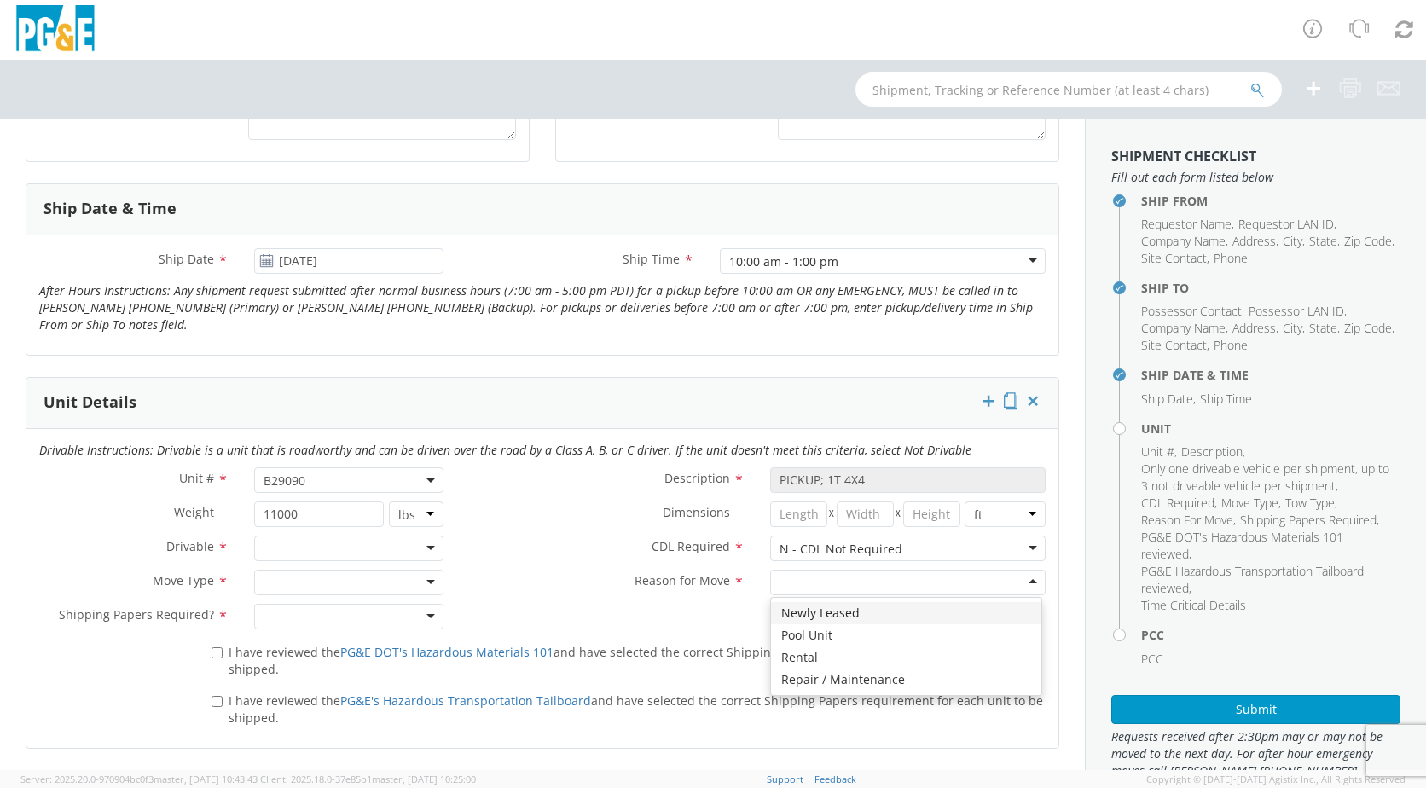
click at [1013, 582] on div at bounding box center [907, 583] width 275 height 26
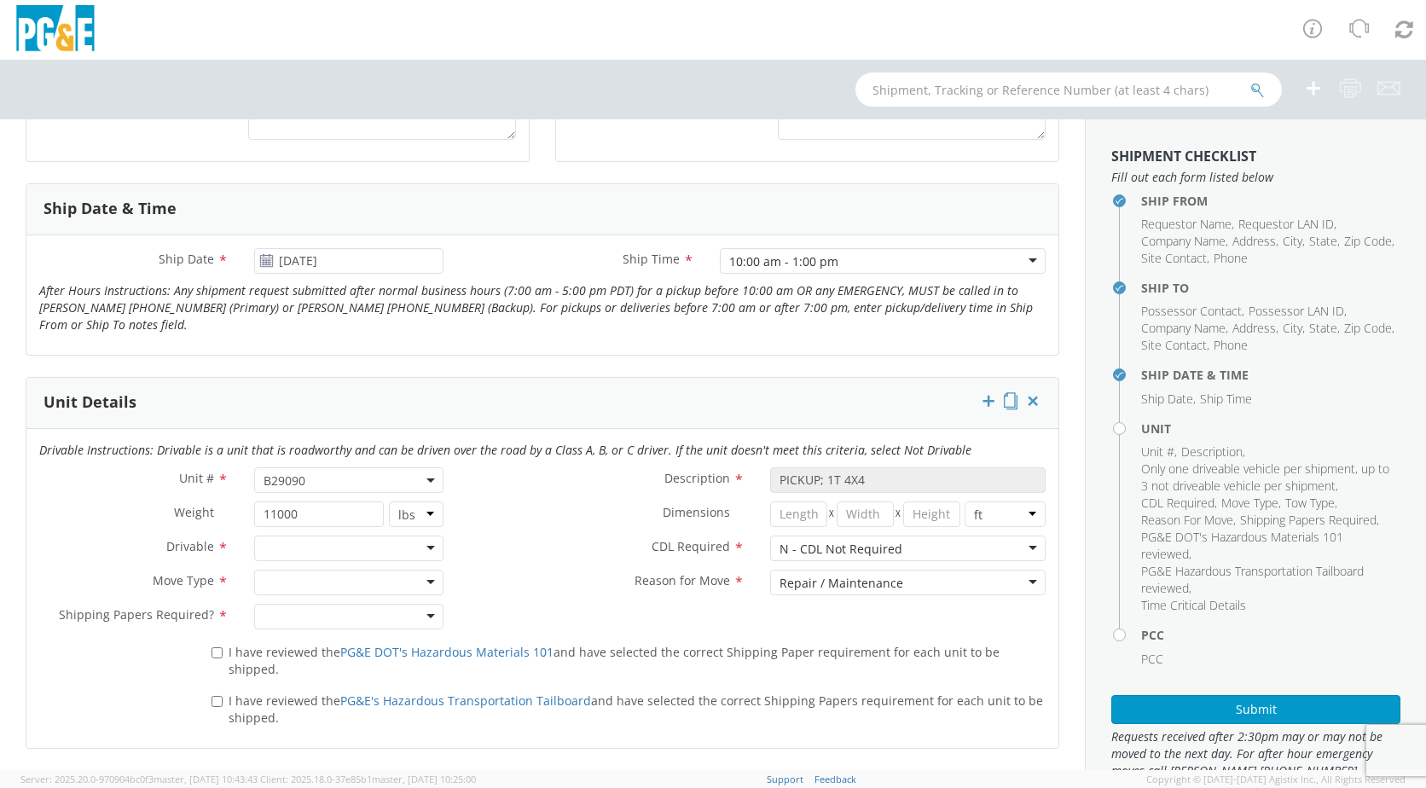
click at [418, 547] on div at bounding box center [348, 549] width 189 height 26
click at [424, 581] on div at bounding box center [348, 583] width 189 height 26
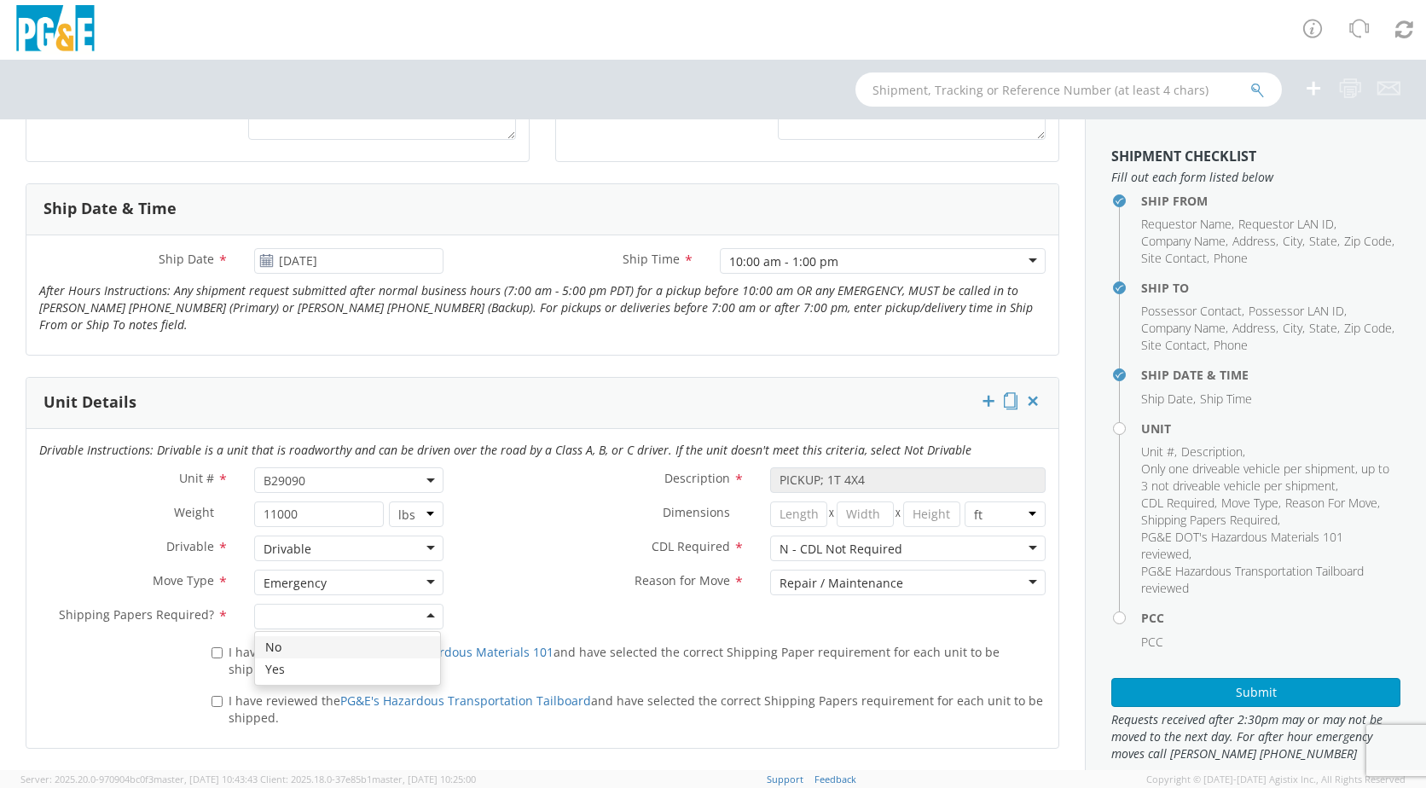
click at [427, 612] on div at bounding box center [348, 617] width 189 height 26
click at [214, 649] on input "I have reviewed the PG&E DOT's Hazardous Materials 101 and have selected the co…" at bounding box center [216, 652] width 11 height 11
checkbox input "true"
click at [214, 696] on input "I have reviewed the PG&E's Hazardous Transportation Tailboard and have selected…" at bounding box center [216, 701] width 11 height 11
checkbox input "true"
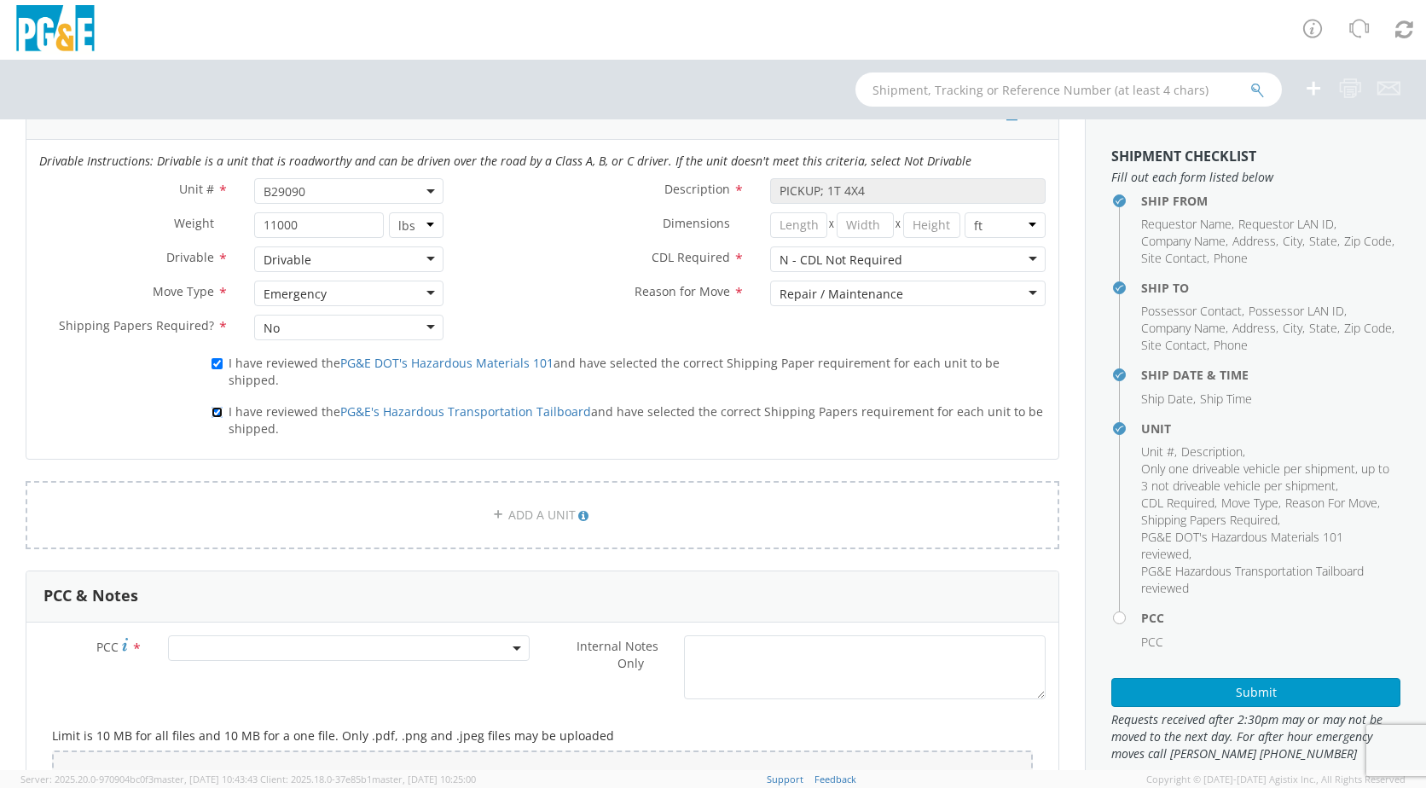
scroll to position [905, 0]
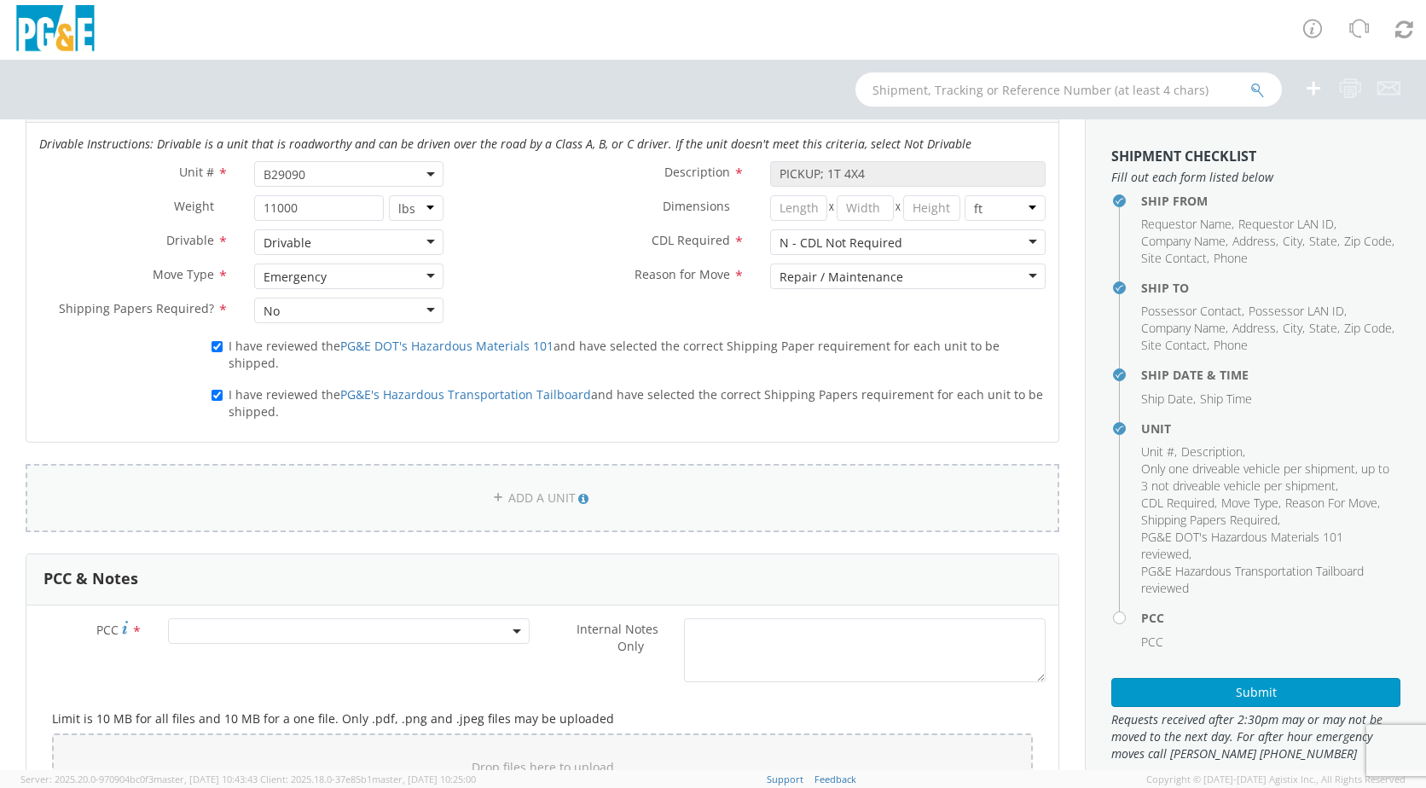
click at [99, 482] on link "ADD A UNIT" at bounding box center [542, 498] width 1033 height 68
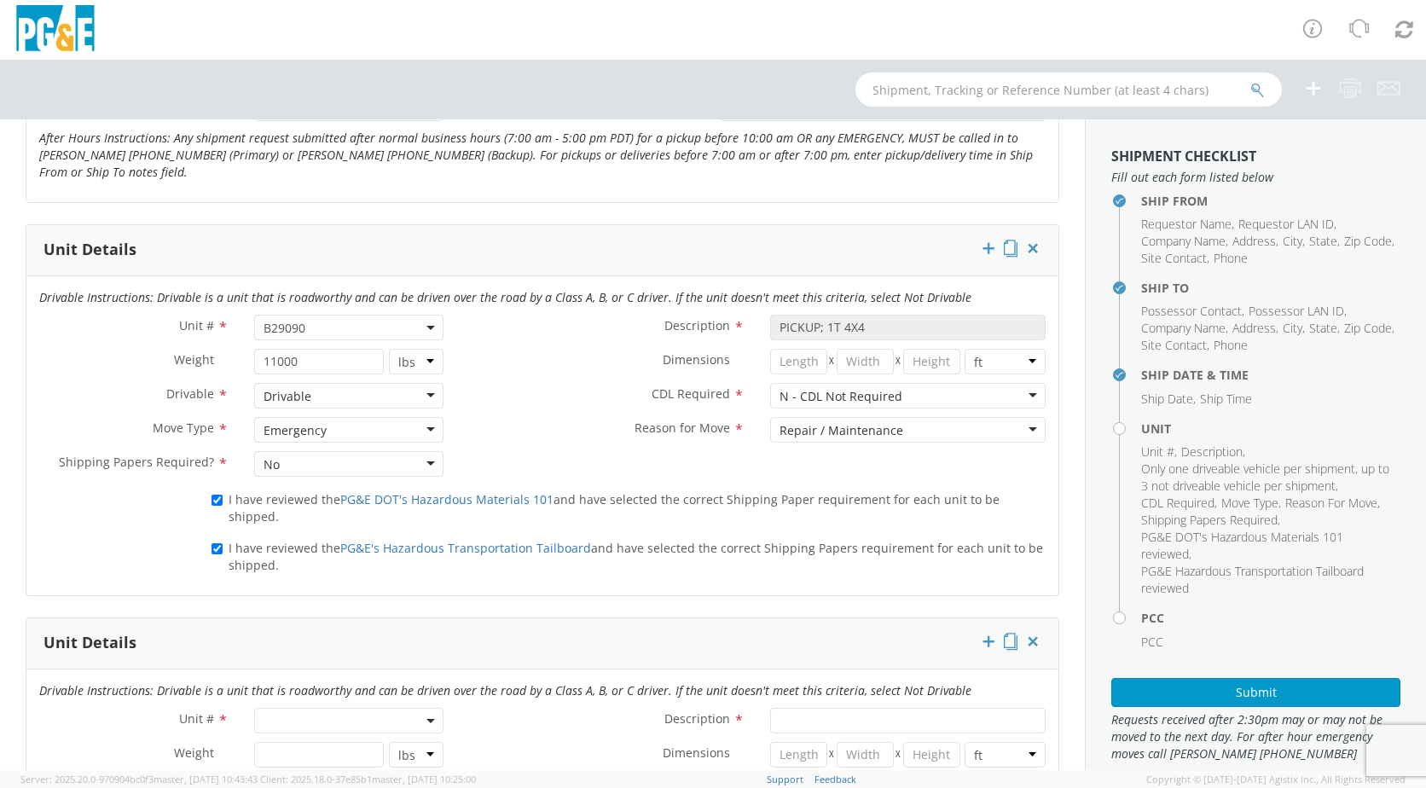
scroll to position [738, 0]
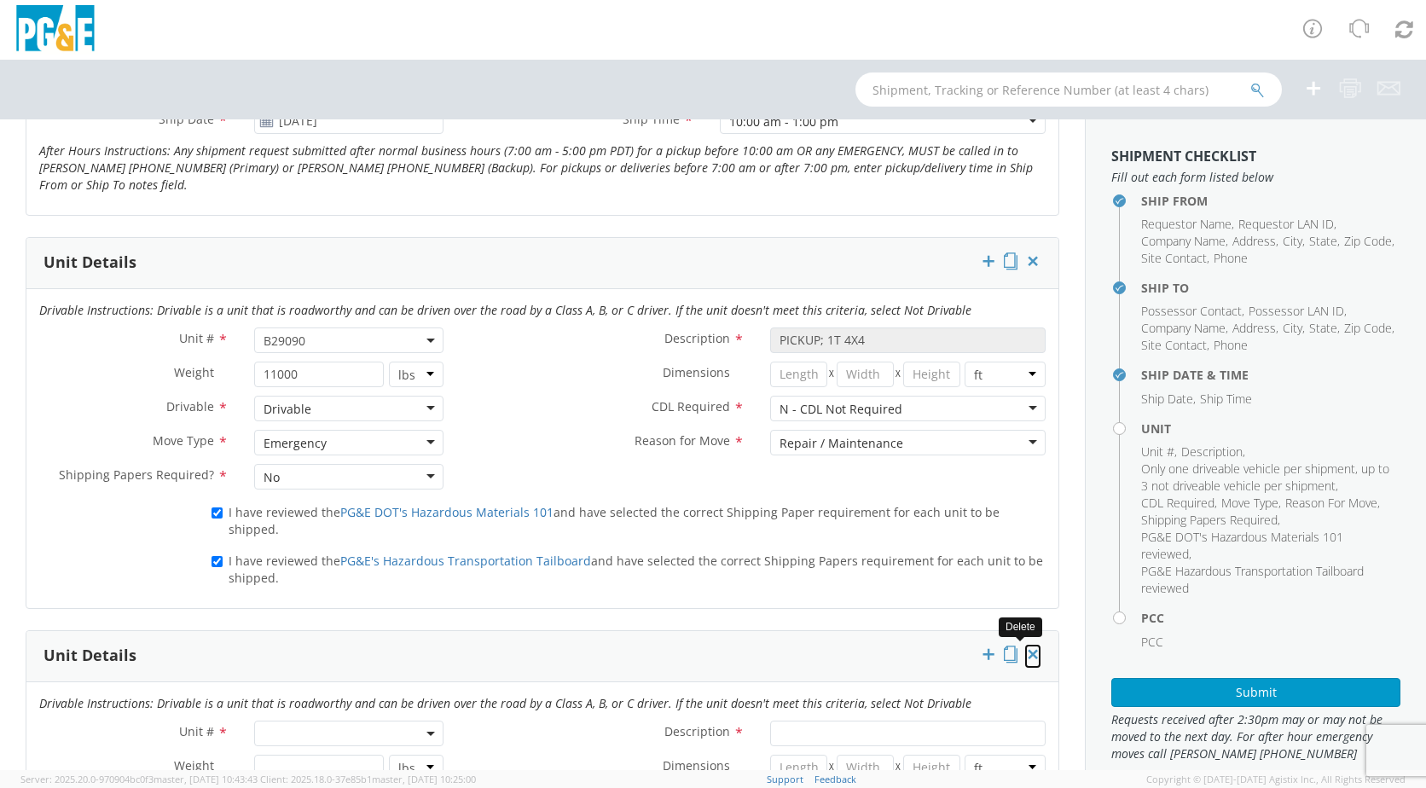
click at [1024, 646] on icon at bounding box center [1032, 654] width 17 height 17
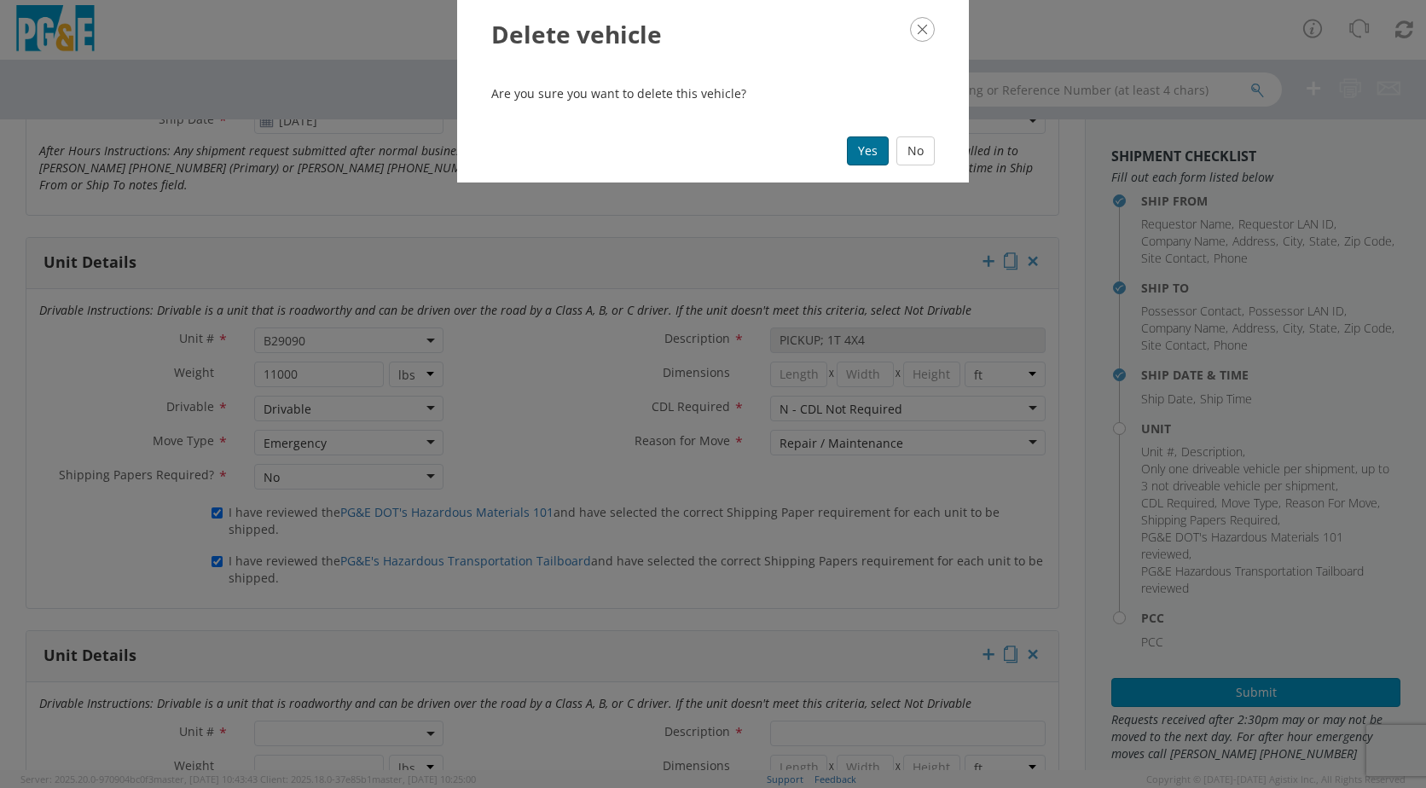
click at [873, 152] on button "Yes" at bounding box center [868, 150] width 42 height 29
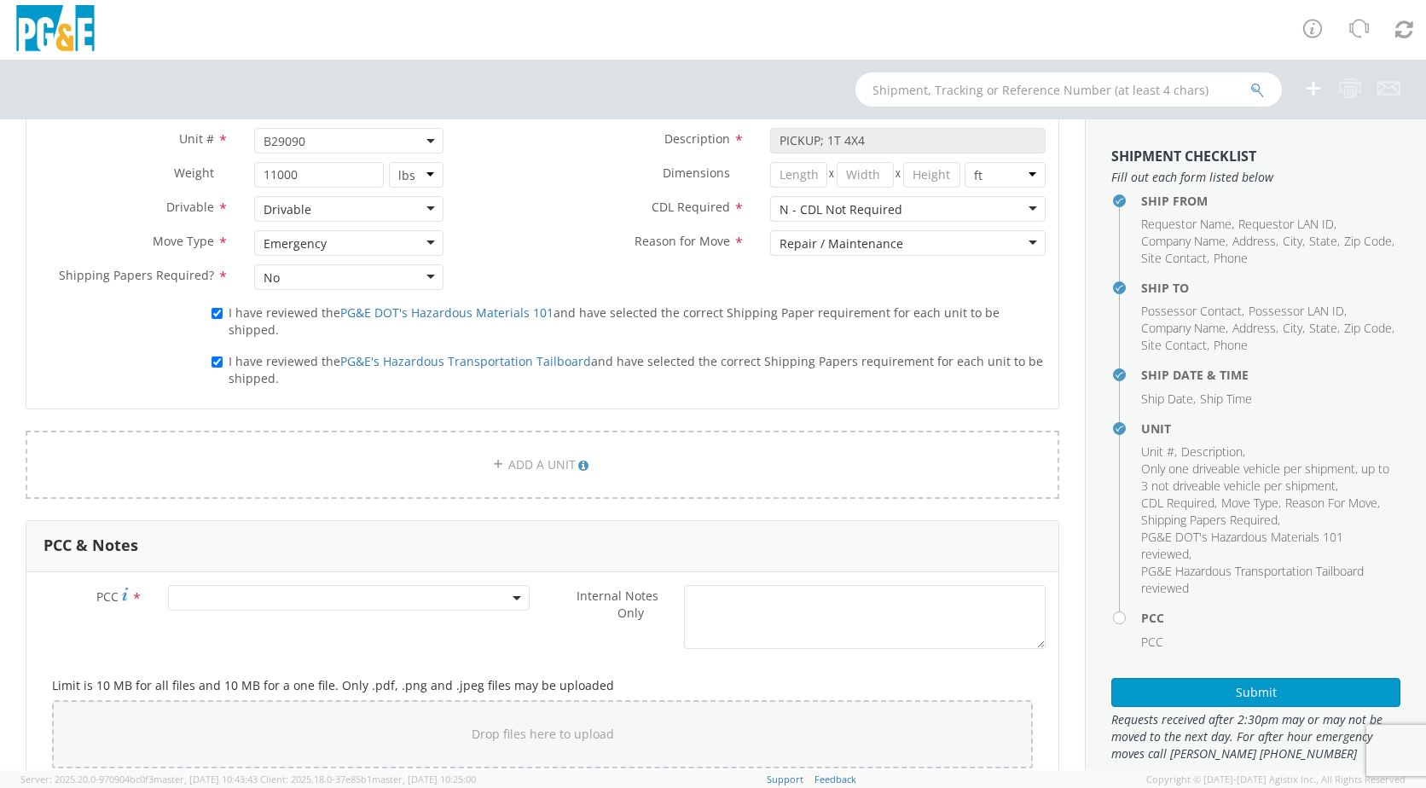
scroll to position [1022, 0]
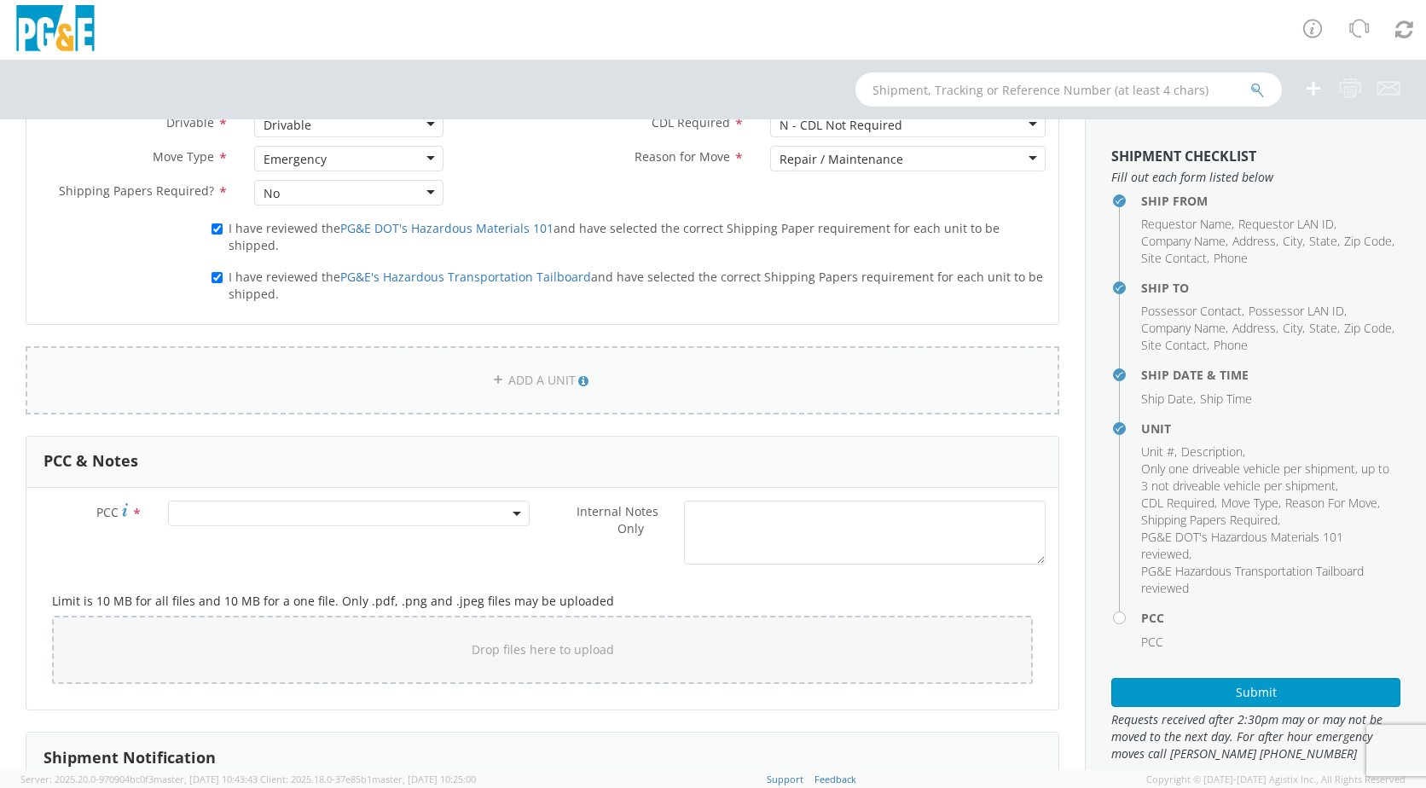
click at [135, 354] on link "ADD A UNIT" at bounding box center [542, 380] width 1033 height 68
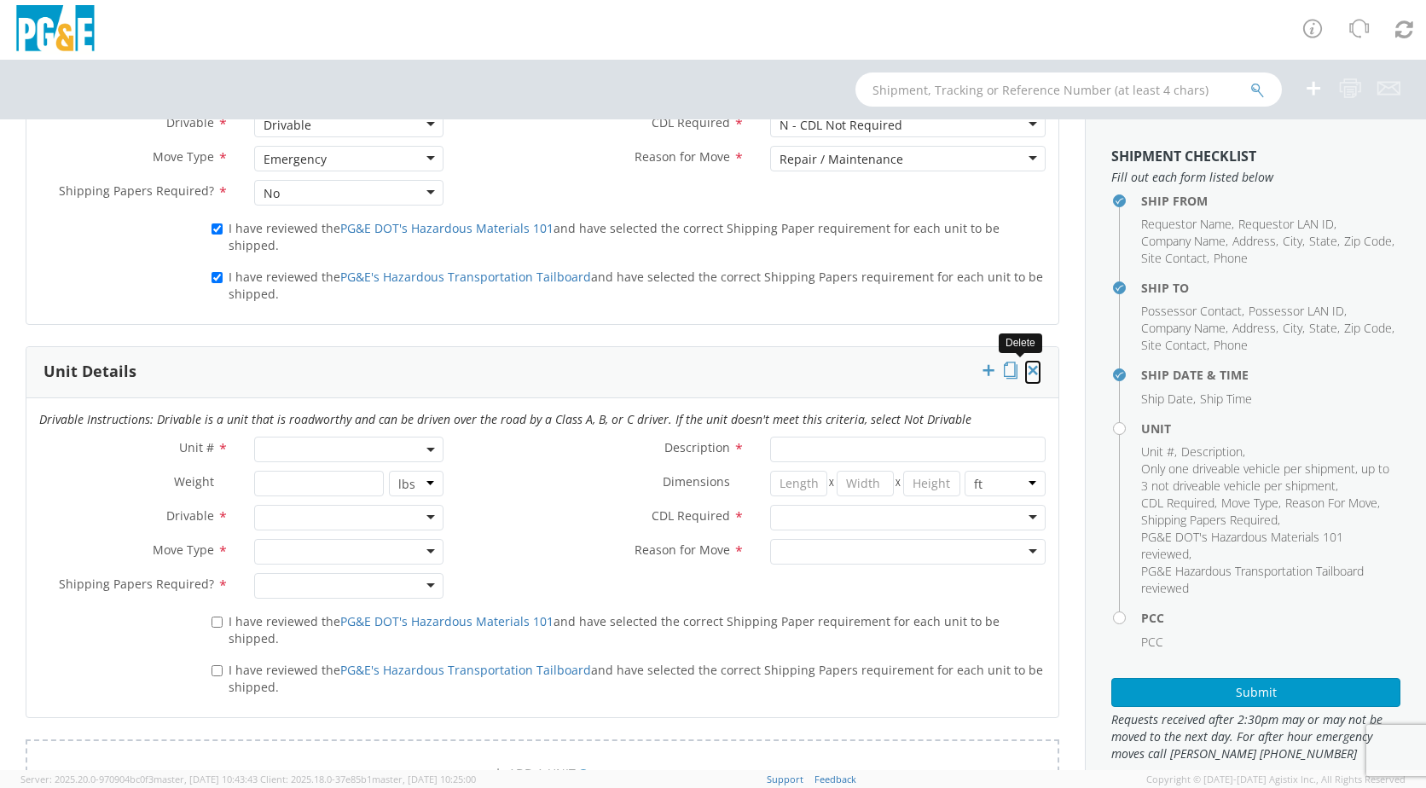
click at [1024, 362] on icon at bounding box center [1032, 370] width 17 height 17
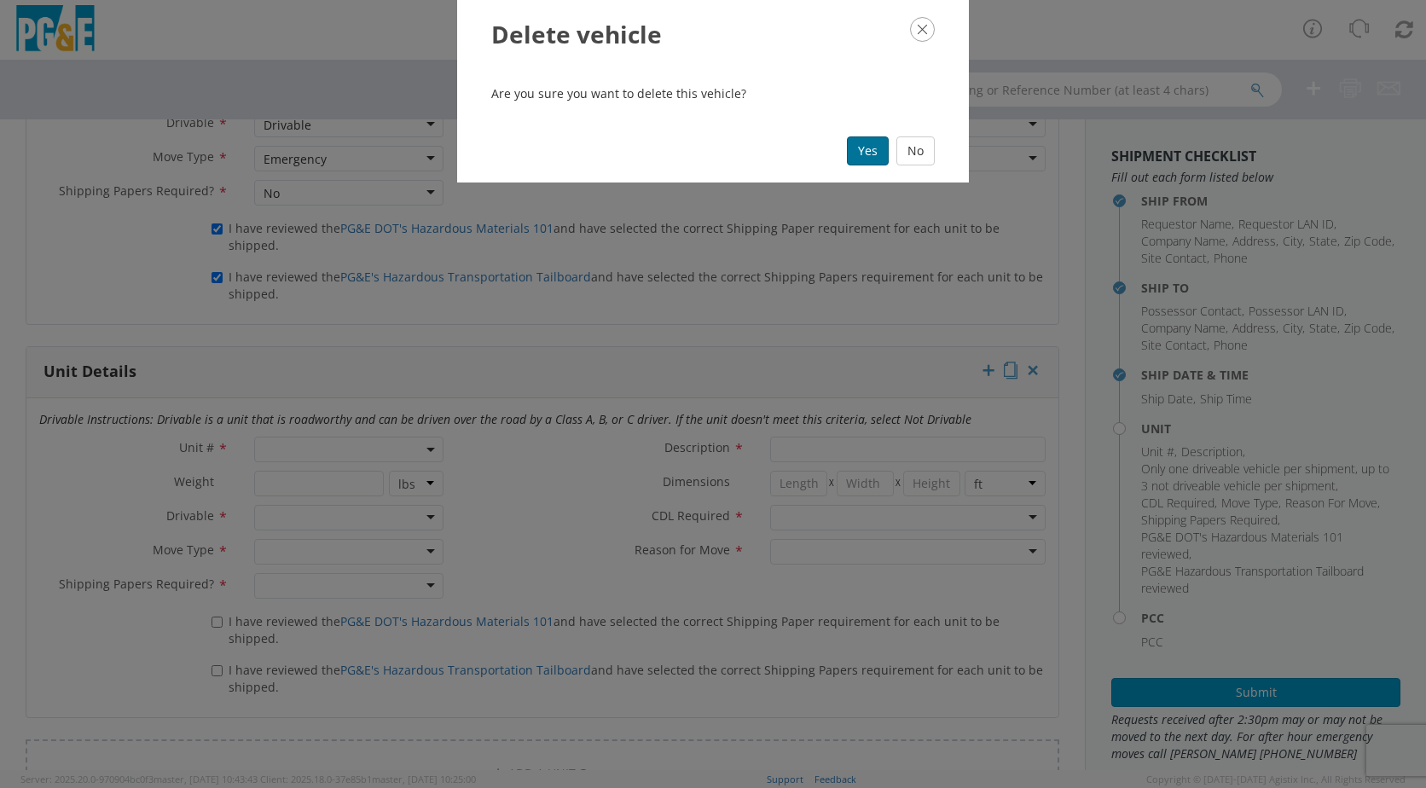
click at [867, 151] on button "Yes" at bounding box center [868, 150] width 42 height 29
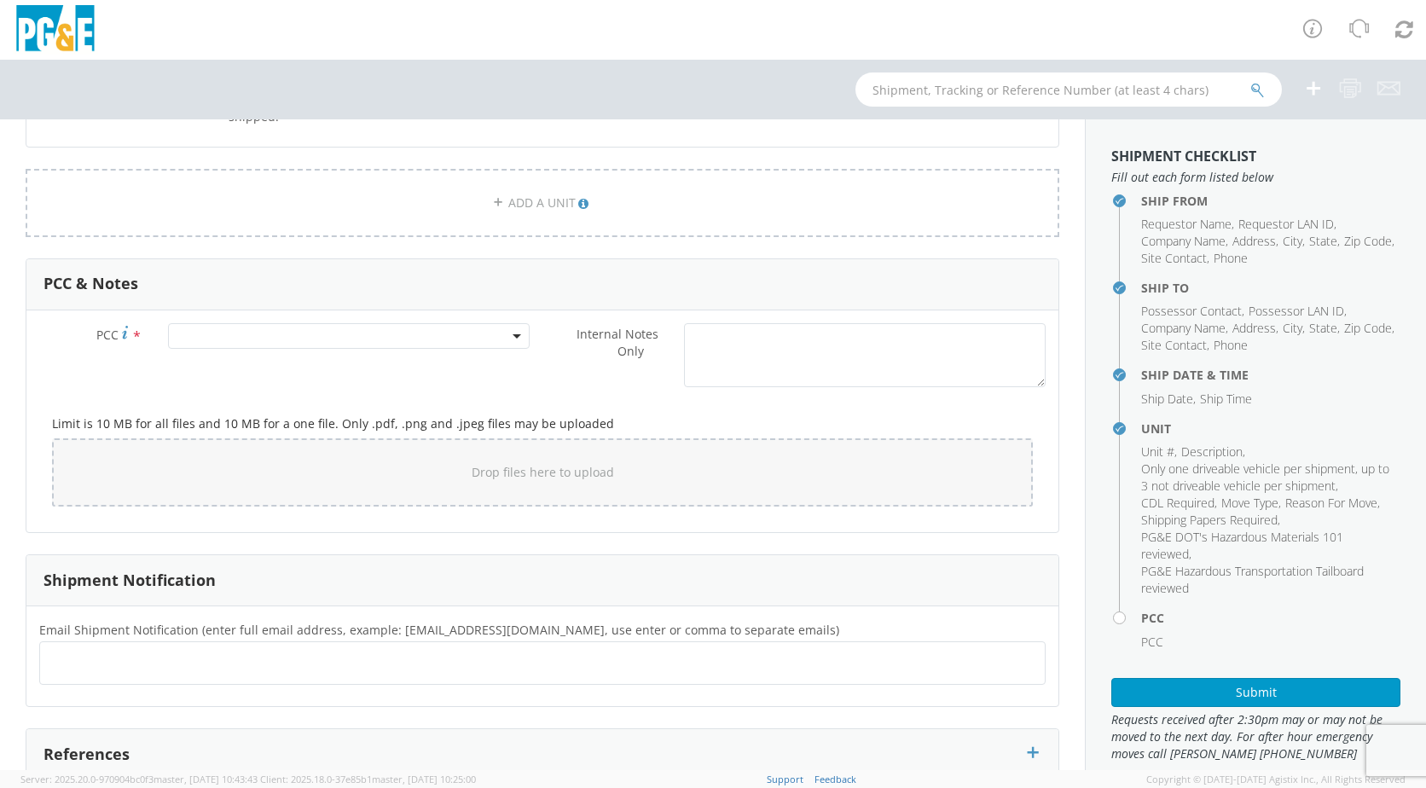
scroll to position [1206, 0]
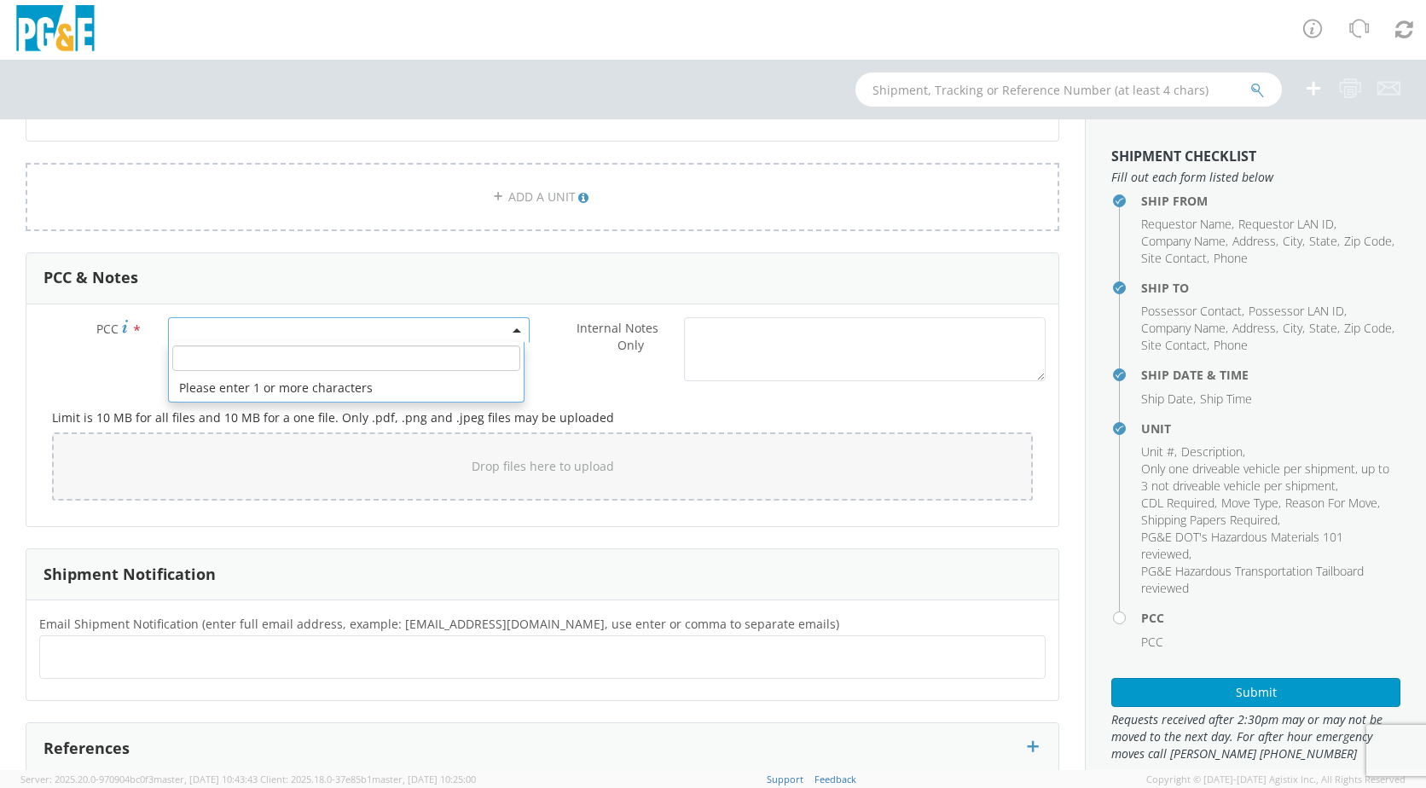
click at [513, 328] on b at bounding box center [516, 330] width 9 height 4
click at [306, 345] on input "number" at bounding box center [346, 358] width 348 height 26
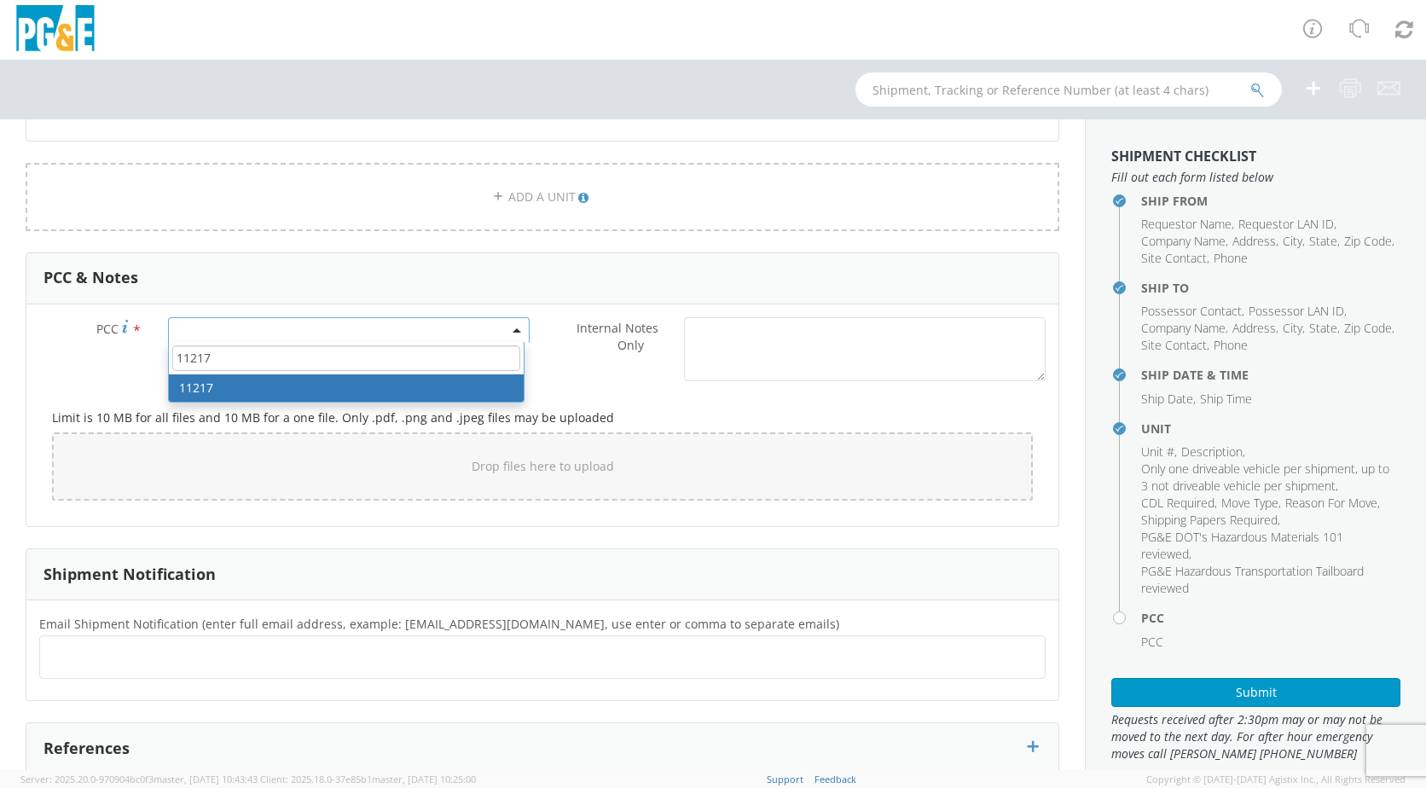
type input "11217"
select select "11217"
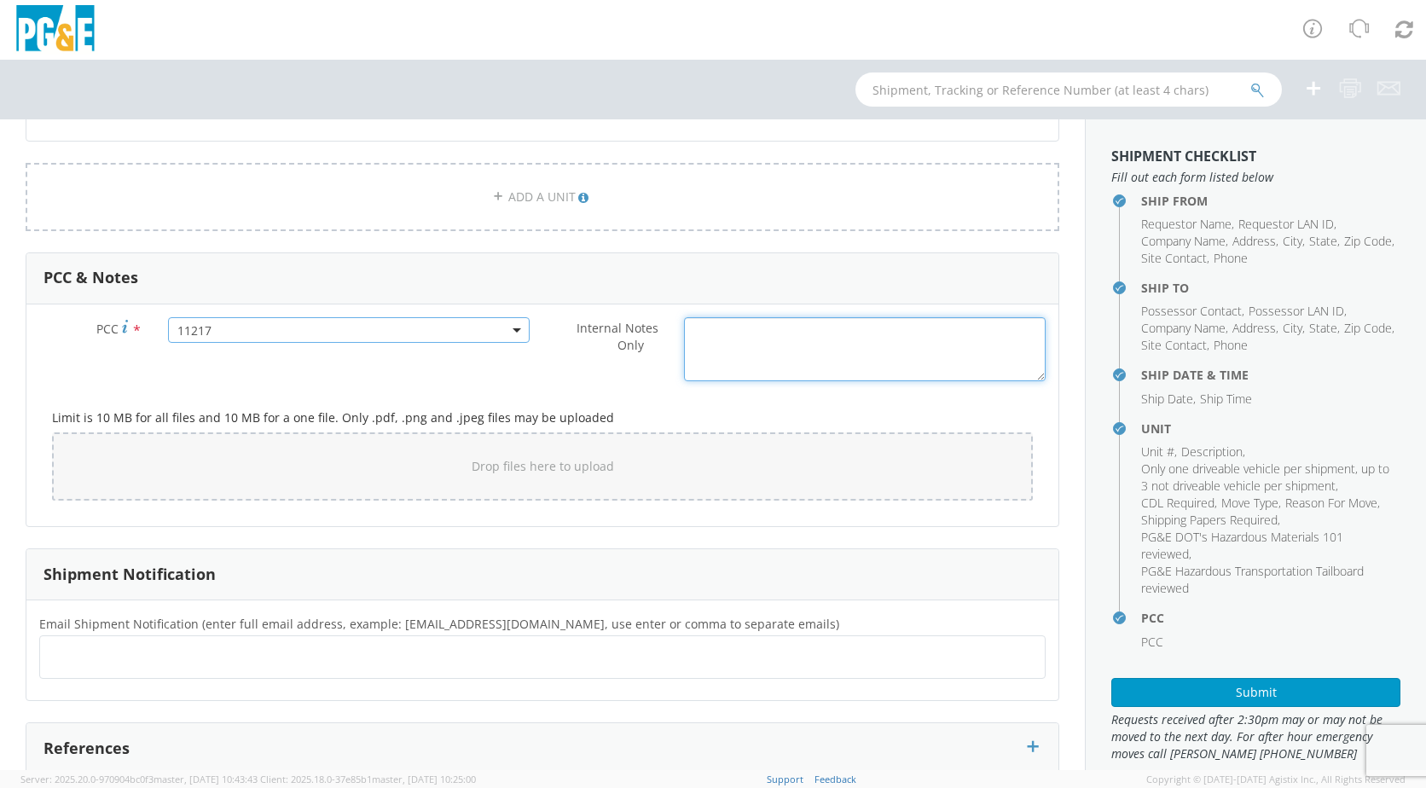
click at [752, 332] on textarea "Internal Notes Only *" at bounding box center [865, 349] width 362 height 64
type textarea "T"
type textarea "E"
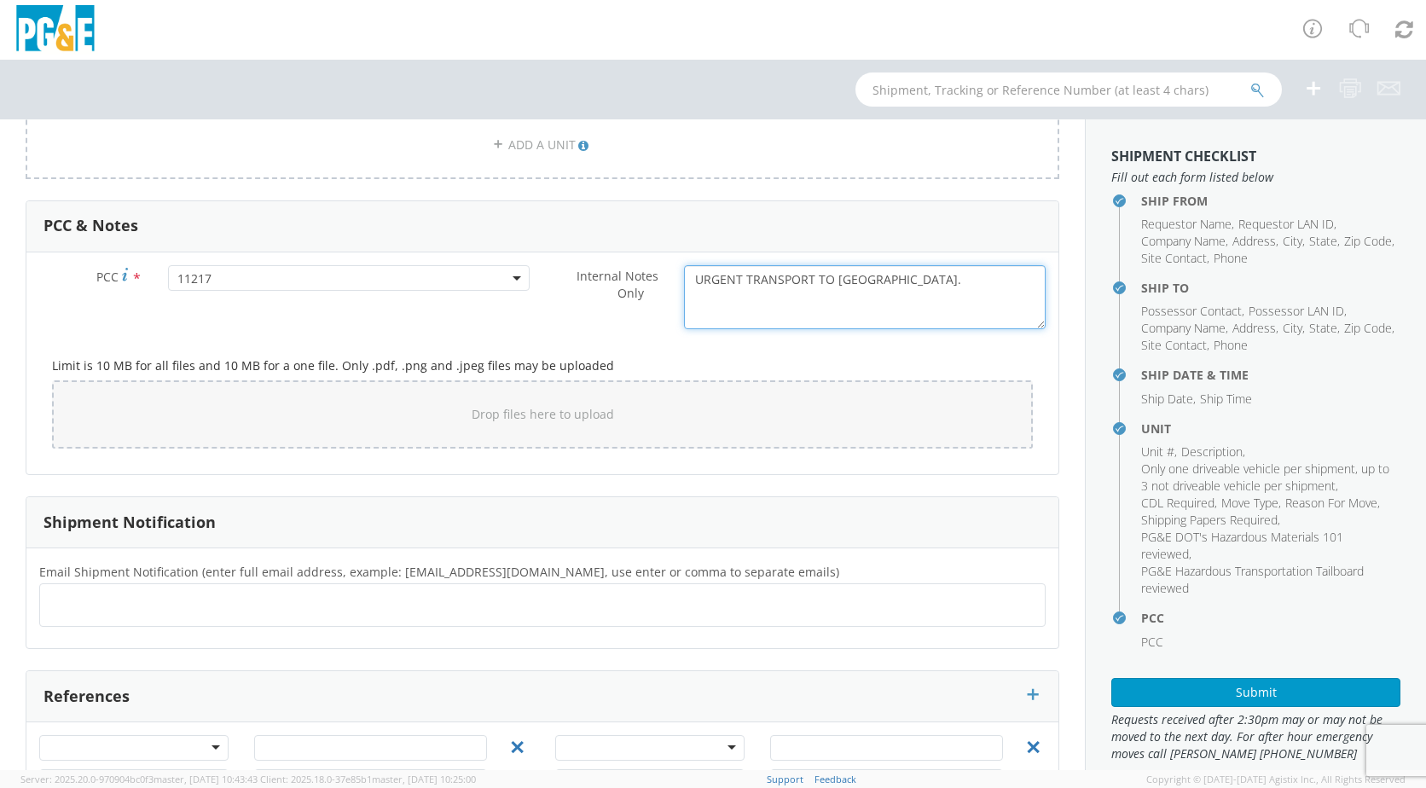
scroll to position [1309, 0]
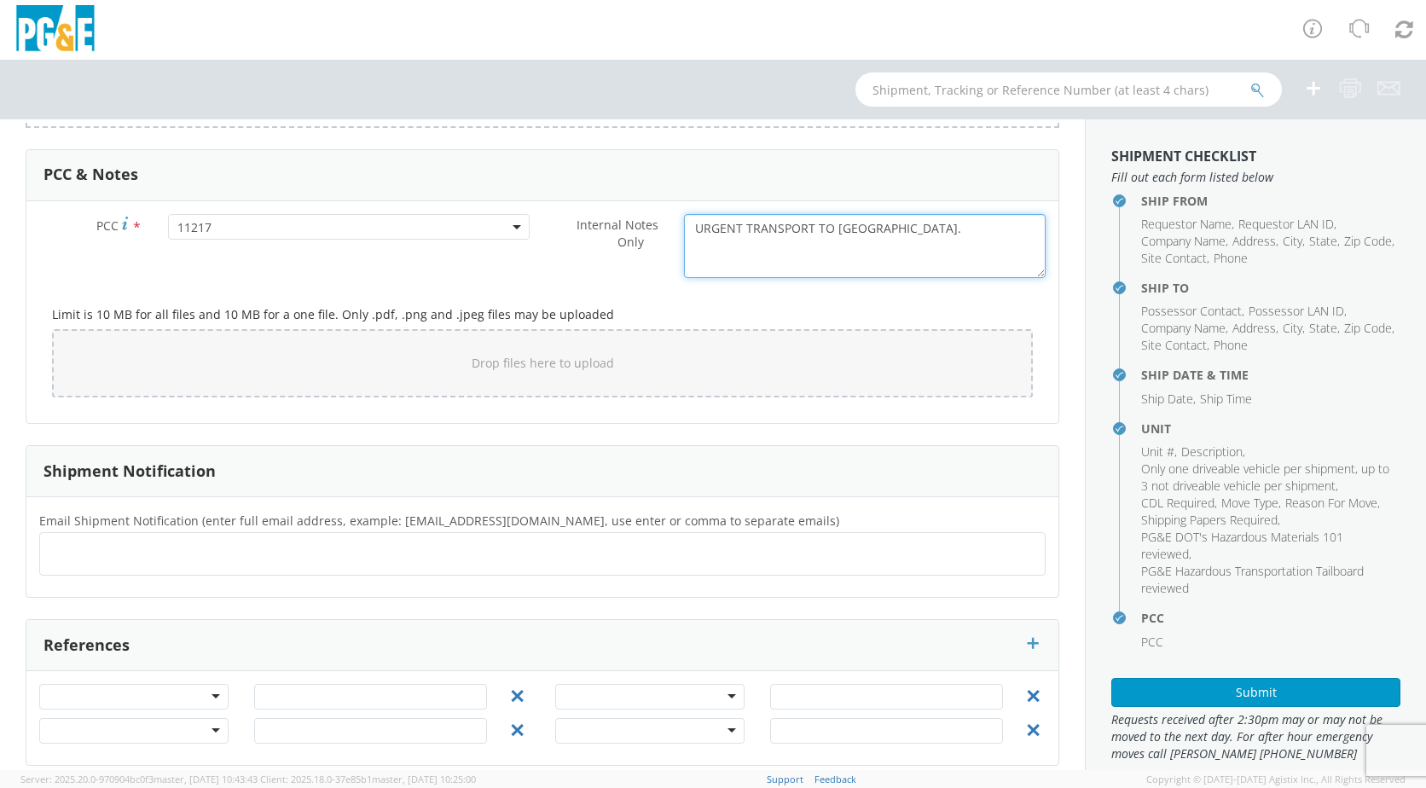
type textarea "URGENT TRANSPORT TO CONCORD GARAGE."
click at [113, 540] on ul at bounding box center [542, 554] width 991 height 28
type input "A9HU@PGE"
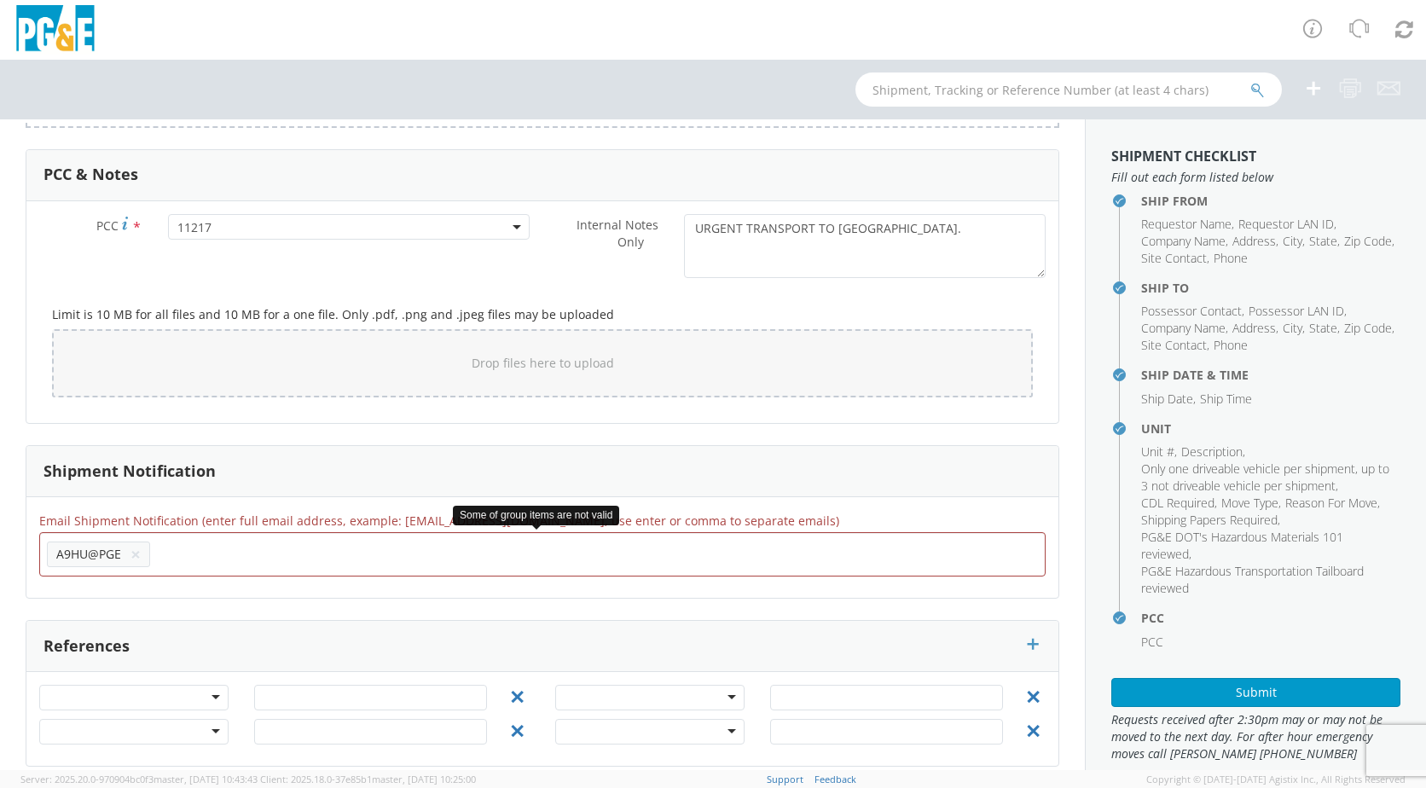
click at [133, 544] on button "×" at bounding box center [135, 554] width 10 height 20
type input "A9HU@PGE.COM"
type input "JH2M@PGE"
type input "."
type input "A9HU@PGE.COM"
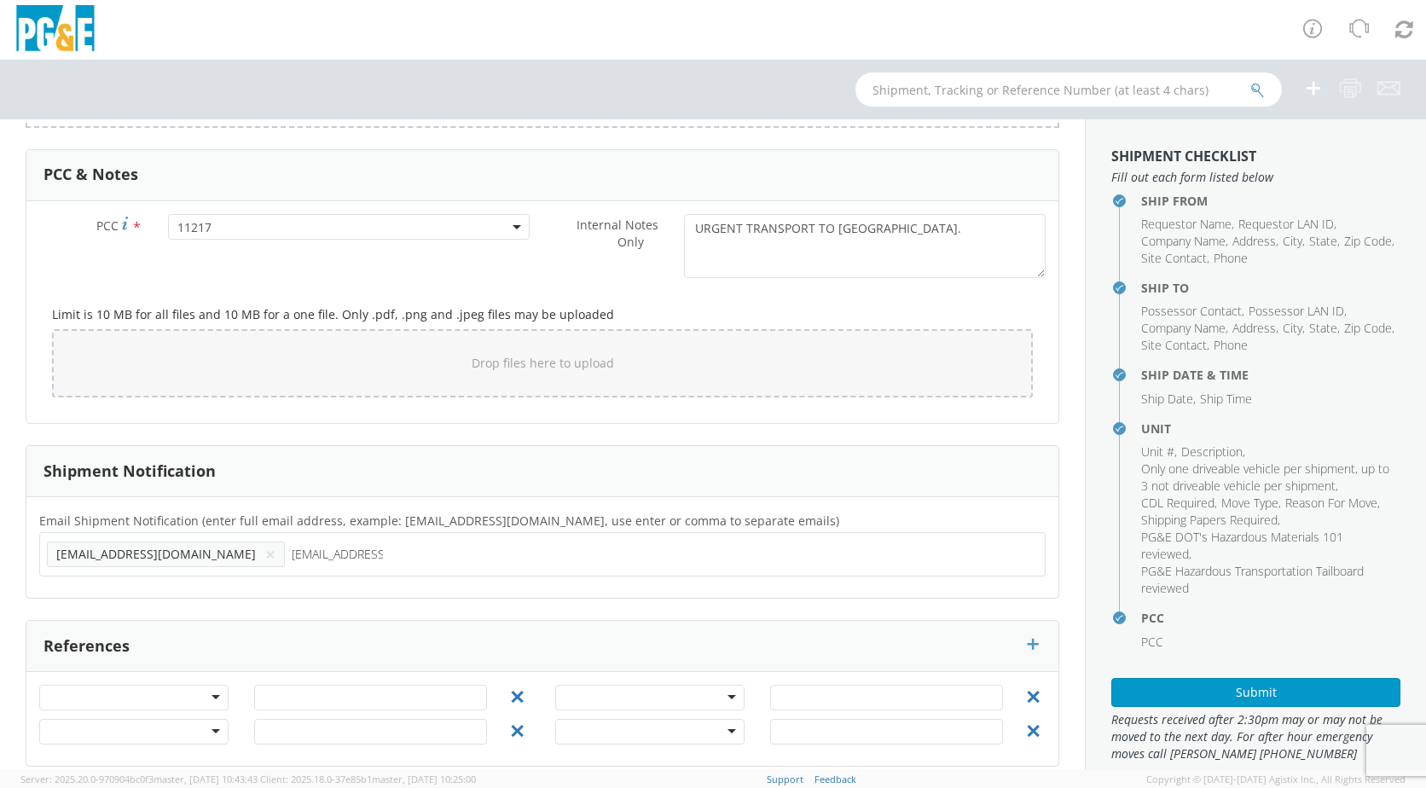
type input "JH2M@PGE.COM"
type input "DFMX@PGE.COM"
type input "E"
click at [541, 545] on ul "A9HU@PGE.COM × JH2M@PGE.COM × DFMX@PGE.COM ×" at bounding box center [542, 554] width 991 height 29
type input "N4RE@PGE.COM"
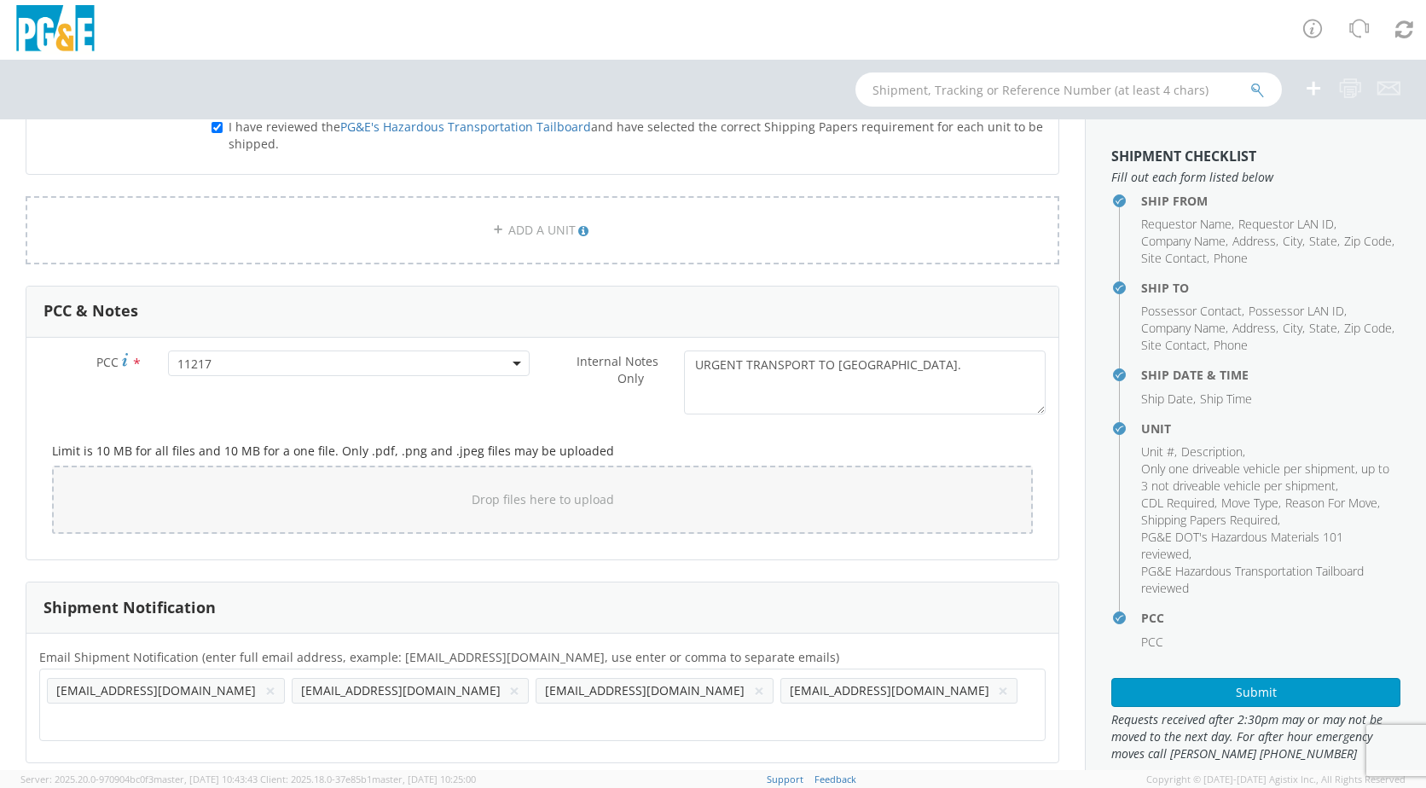
scroll to position [1310, 0]
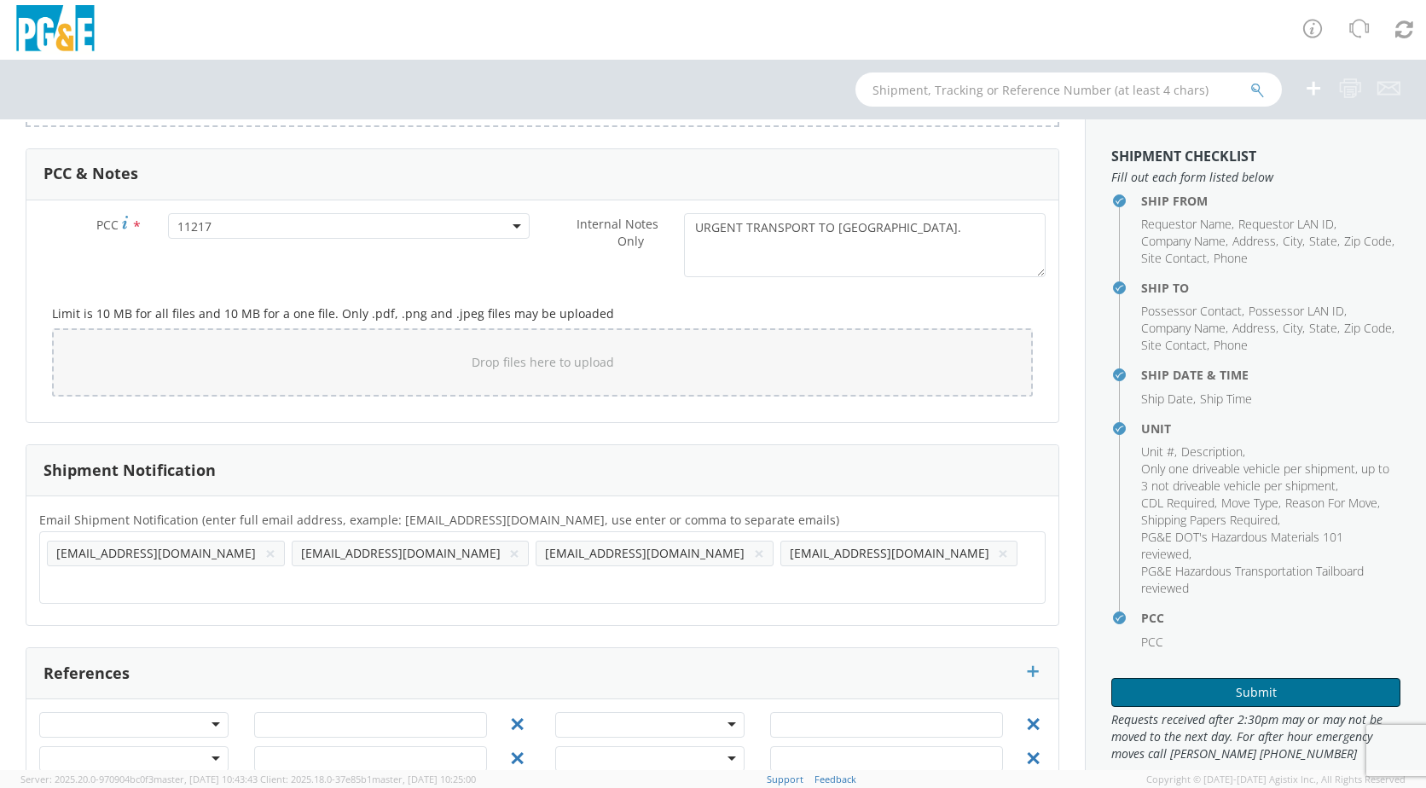
click at [1203, 689] on button "Submit" at bounding box center [1255, 692] width 289 height 29
